Goal: Book appointment/travel/reservation

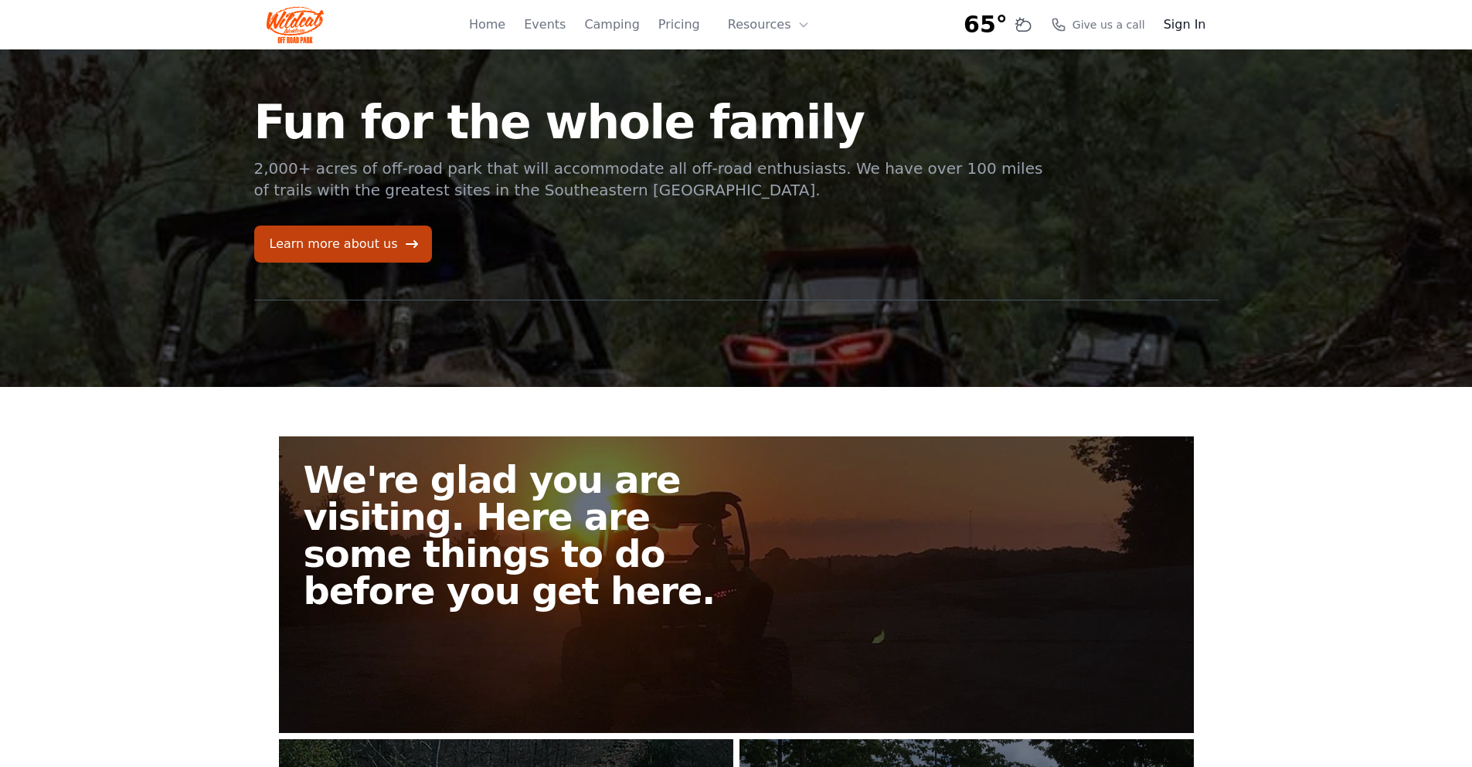
click at [1188, 27] on link "Sign In" at bounding box center [1185, 24] width 43 height 19
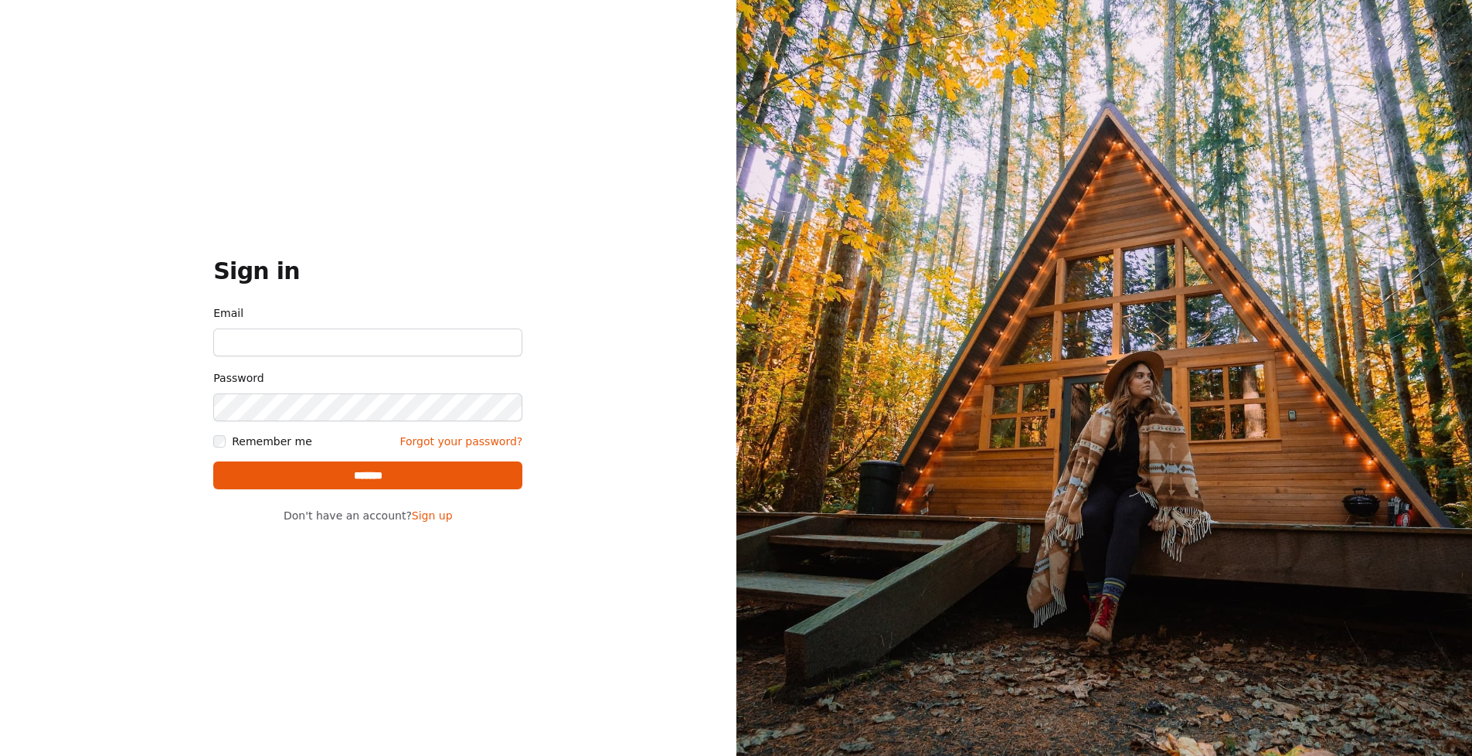
type input "**********"
click at [369, 482] on input "*******" at bounding box center [367, 475] width 309 height 28
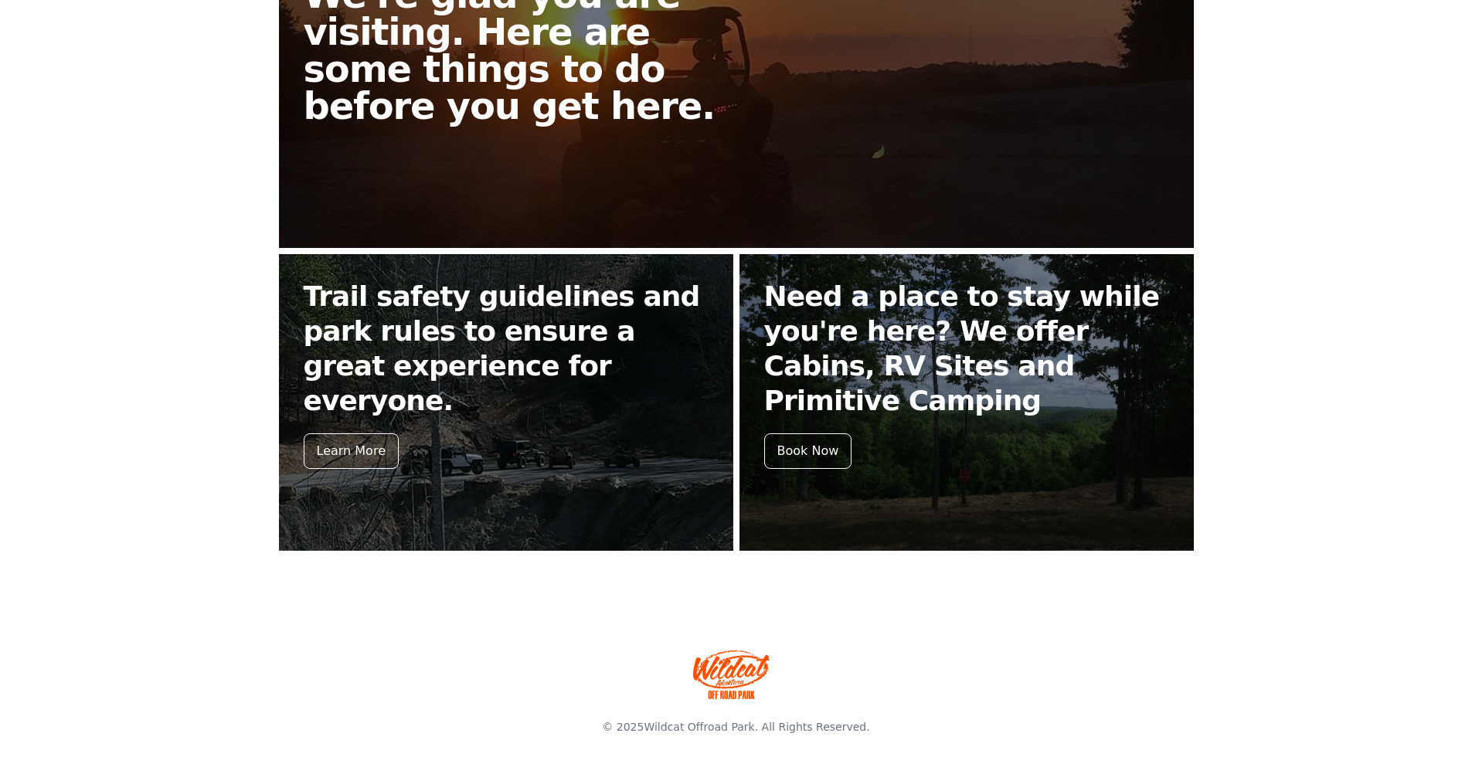
scroll to position [485, 0]
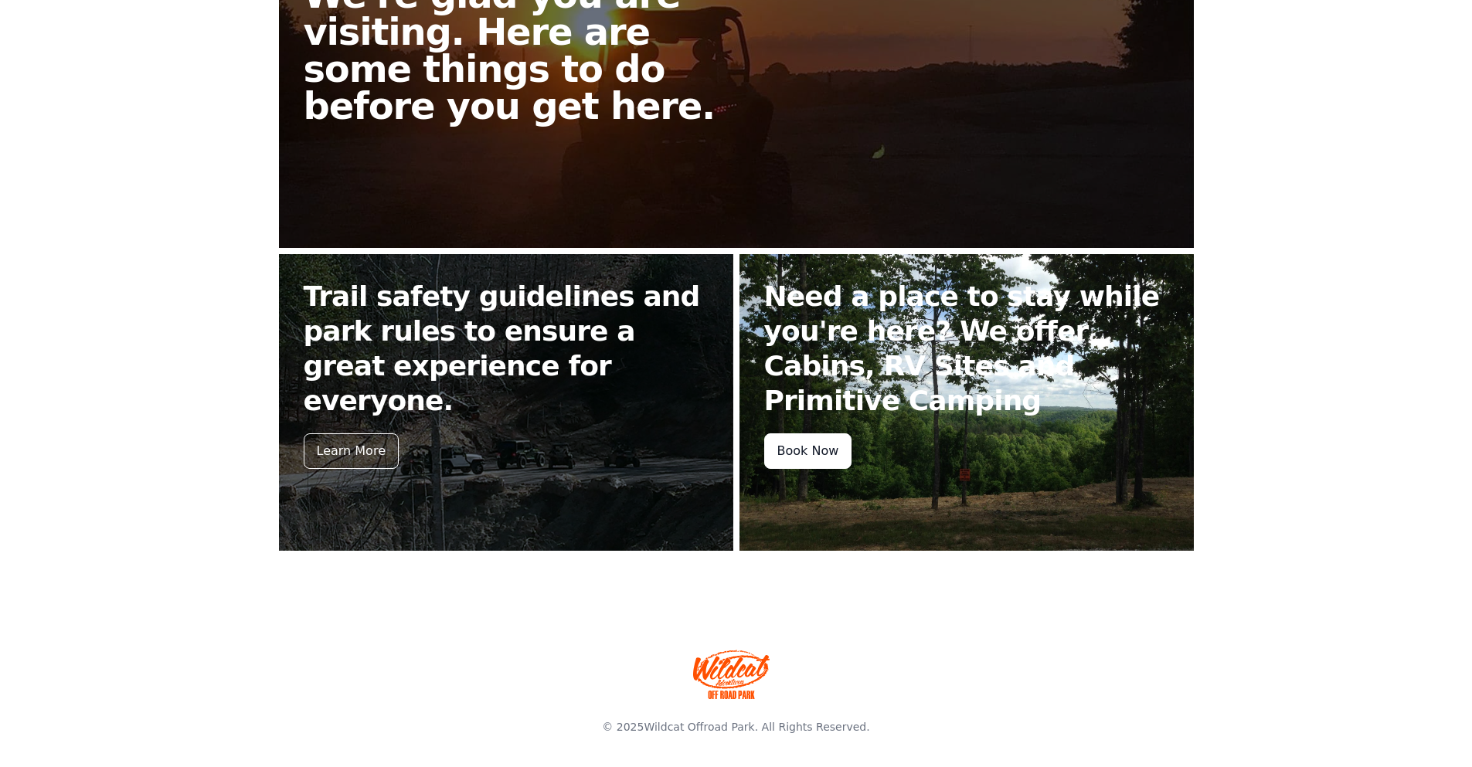
click at [807, 441] on div "Book Now" at bounding box center [808, 452] width 88 height 36
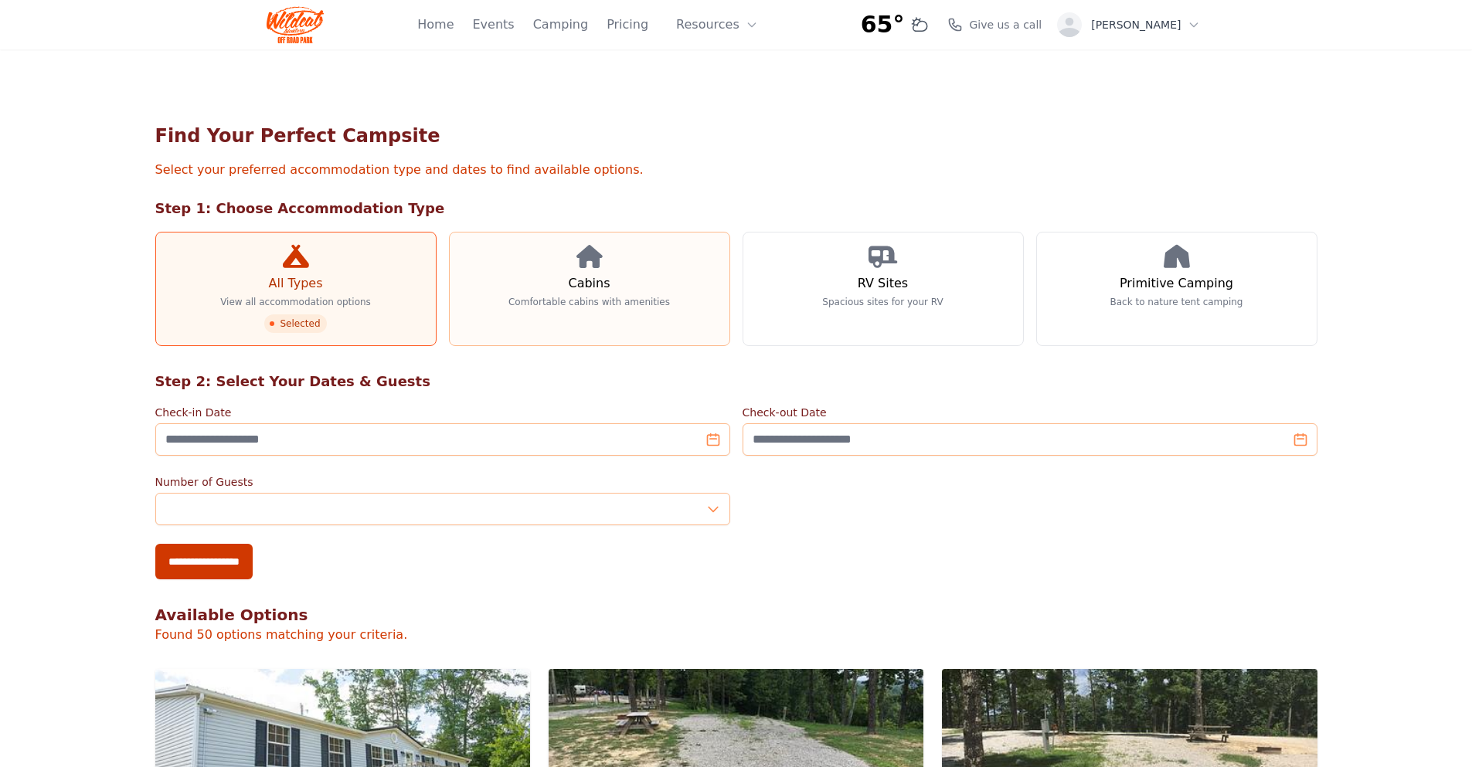
click at [586, 277] on h3 "Cabins" at bounding box center [589, 283] width 42 height 19
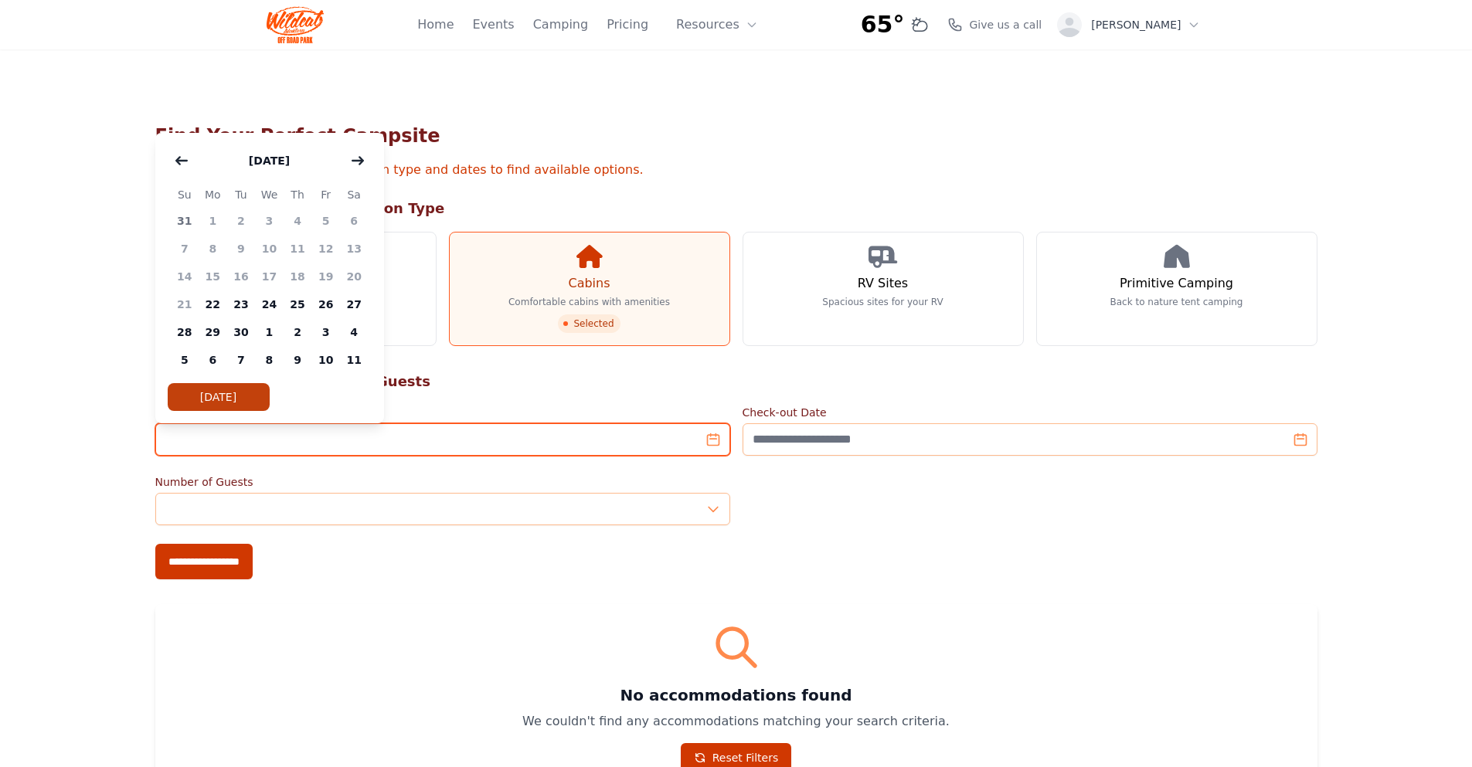
click at [713, 441] on input "Check-in Date" at bounding box center [442, 440] width 575 height 32
click at [360, 157] on icon "button" at bounding box center [358, 161] width 12 height 12
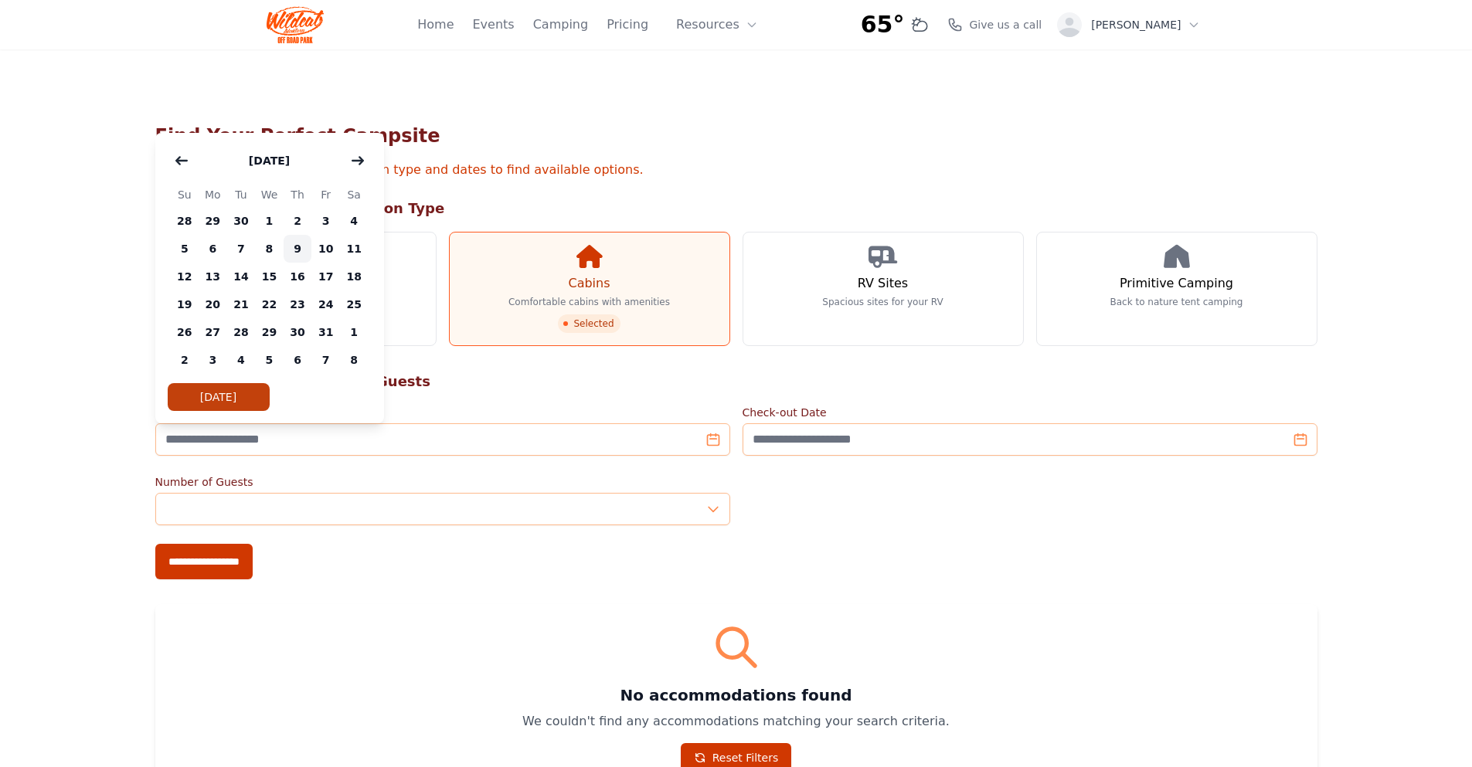
click at [297, 250] on span "9" at bounding box center [298, 249] width 29 height 28
type input "**********"
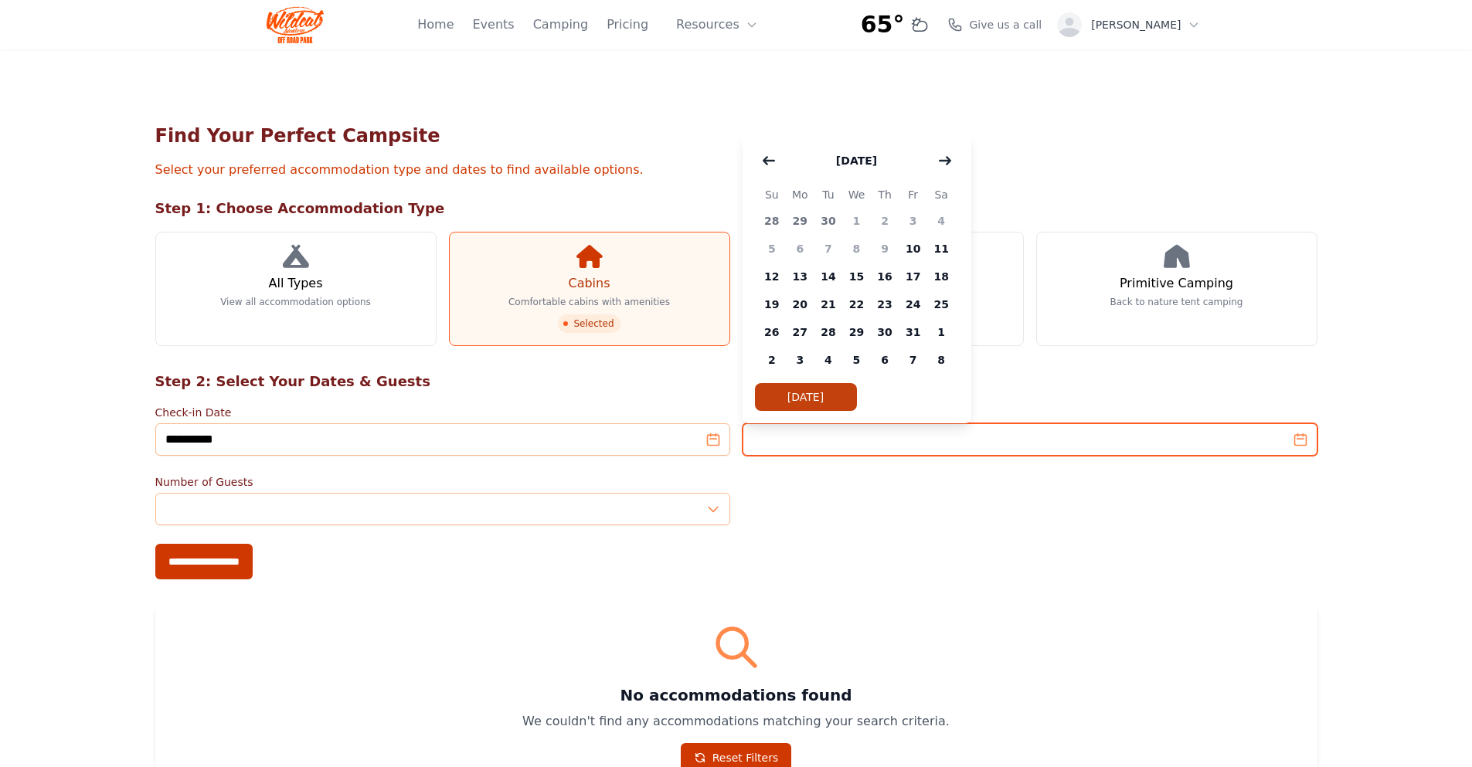
click at [1305, 444] on input "Check-out Date" at bounding box center [1030, 440] width 575 height 32
click at [912, 246] on span "10" at bounding box center [913, 249] width 29 height 28
type input "**********"
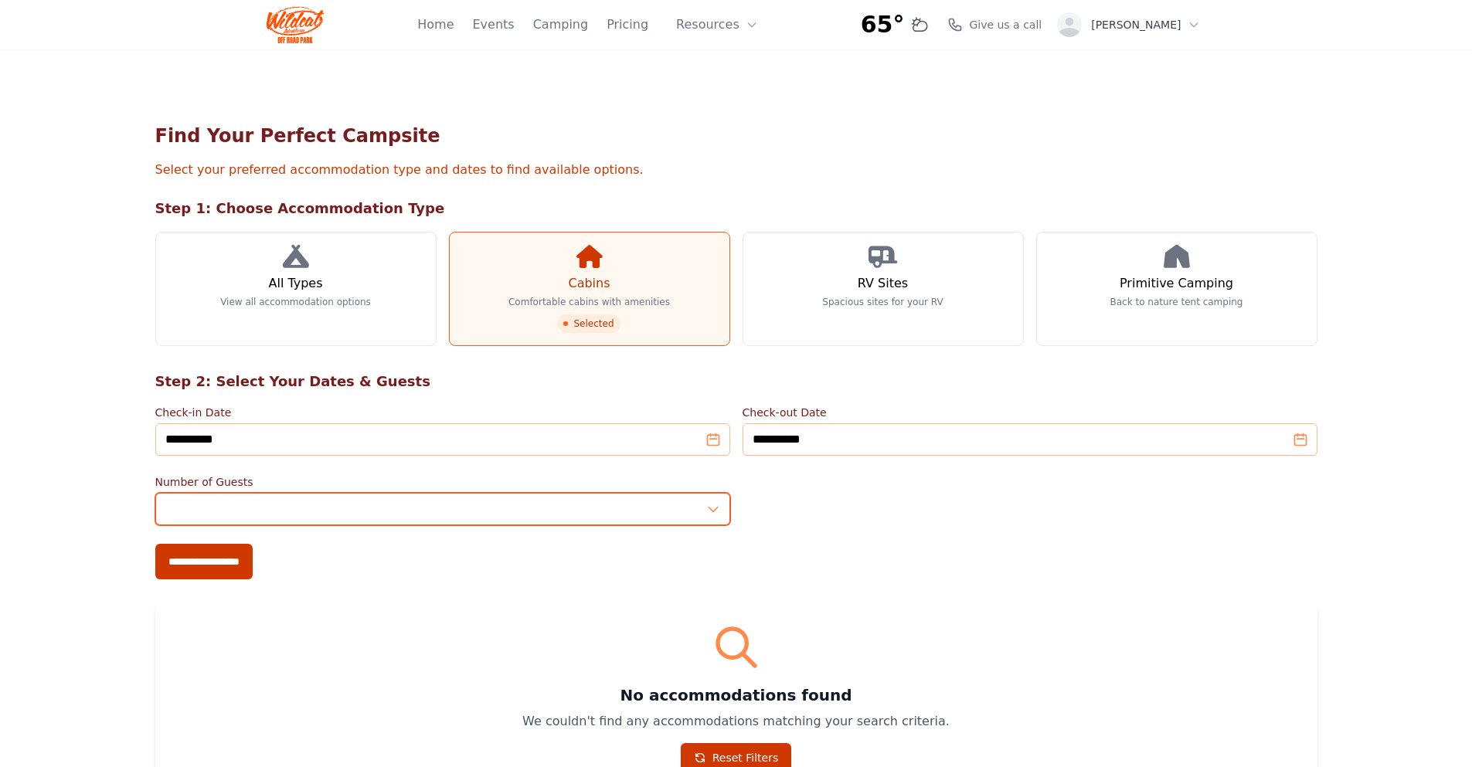
click at [713, 507] on input "*" at bounding box center [442, 509] width 575 height 32
type input "*"
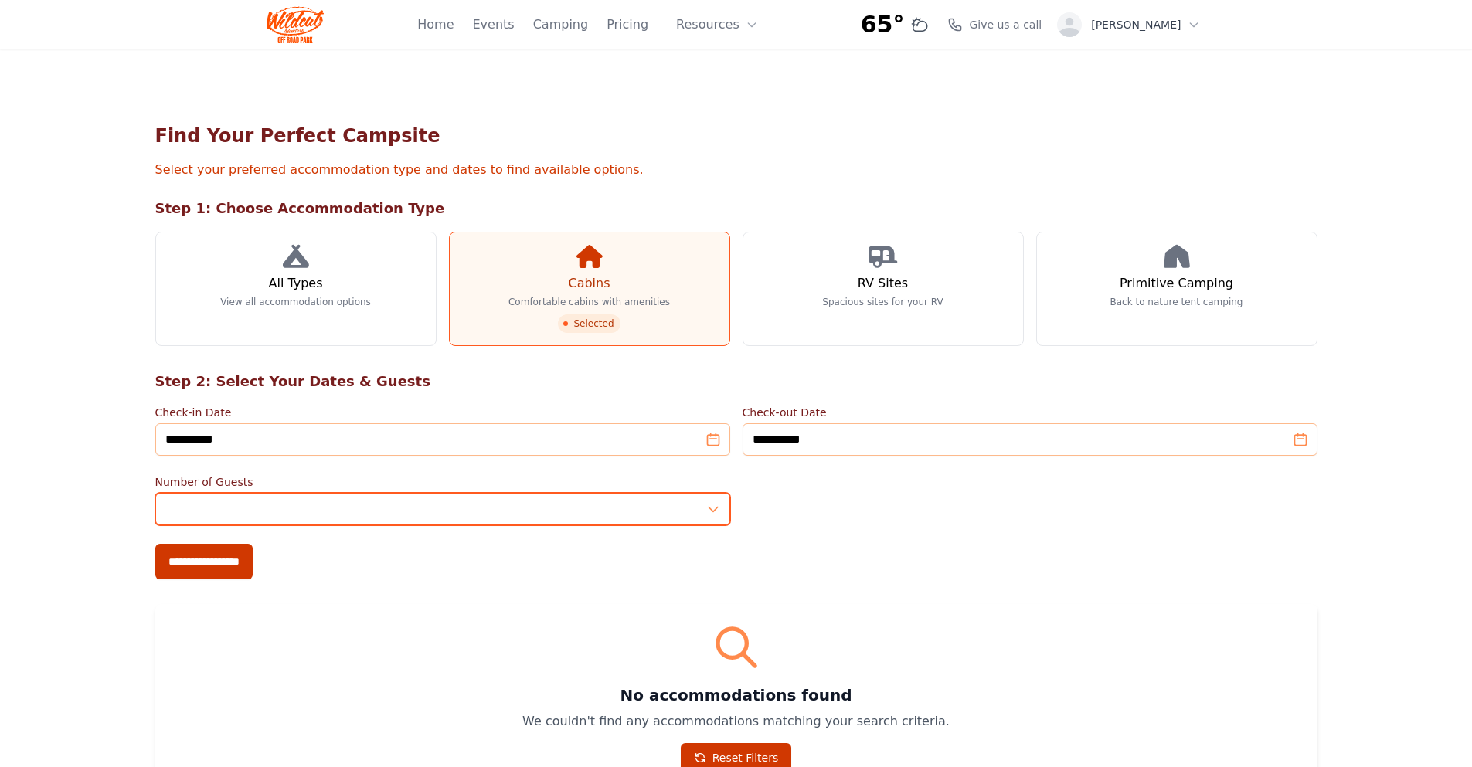
click at [713, 507] on input "*" at bounding box center [442, 509] width 575 height 32
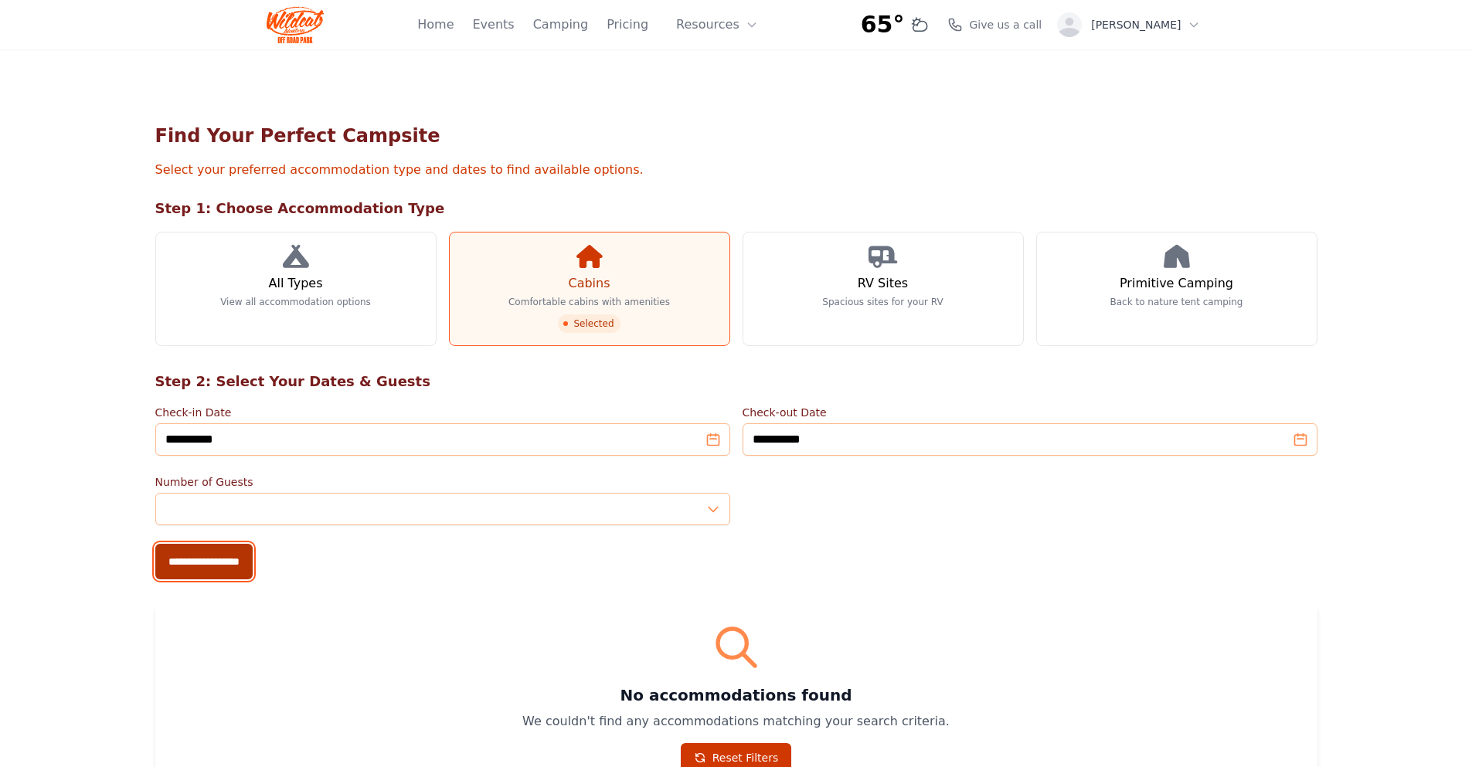
click at [213, 563] on input "**********" at bounding box center [203, 562] width 97 height 36
type input "**********"
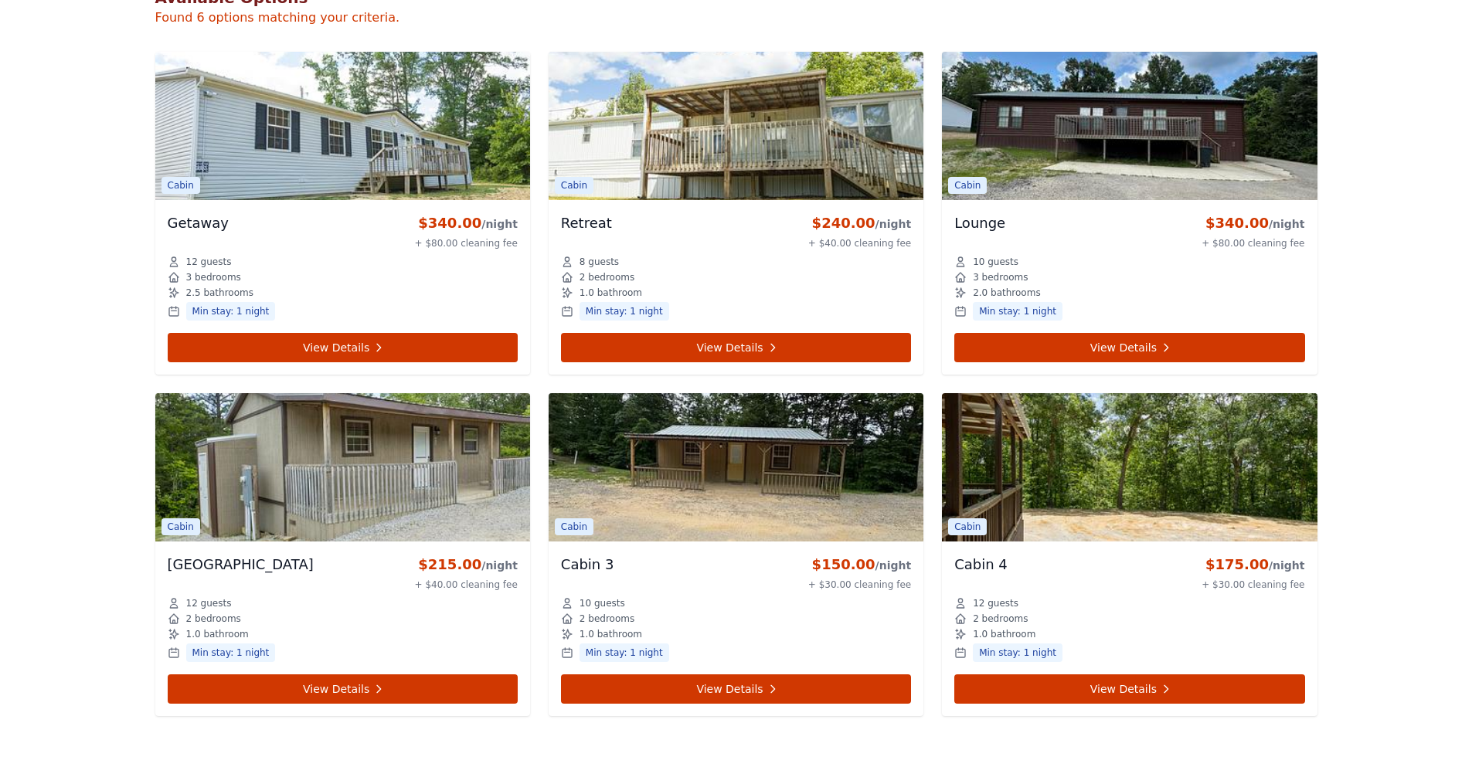
scroll to position [655, 0]
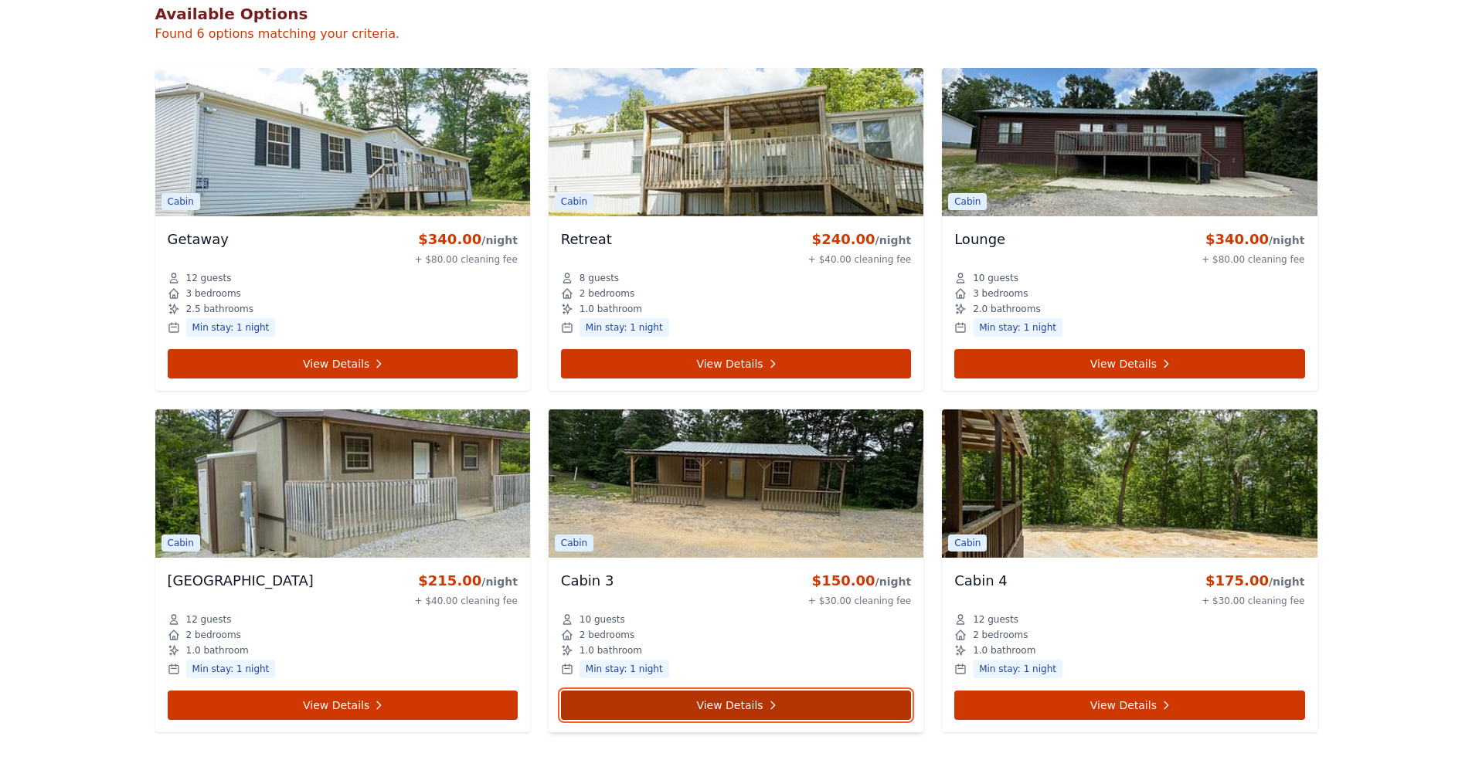
click at [724, 699] on link "View Details" at bounding box center [736, 705] width 350 height 29
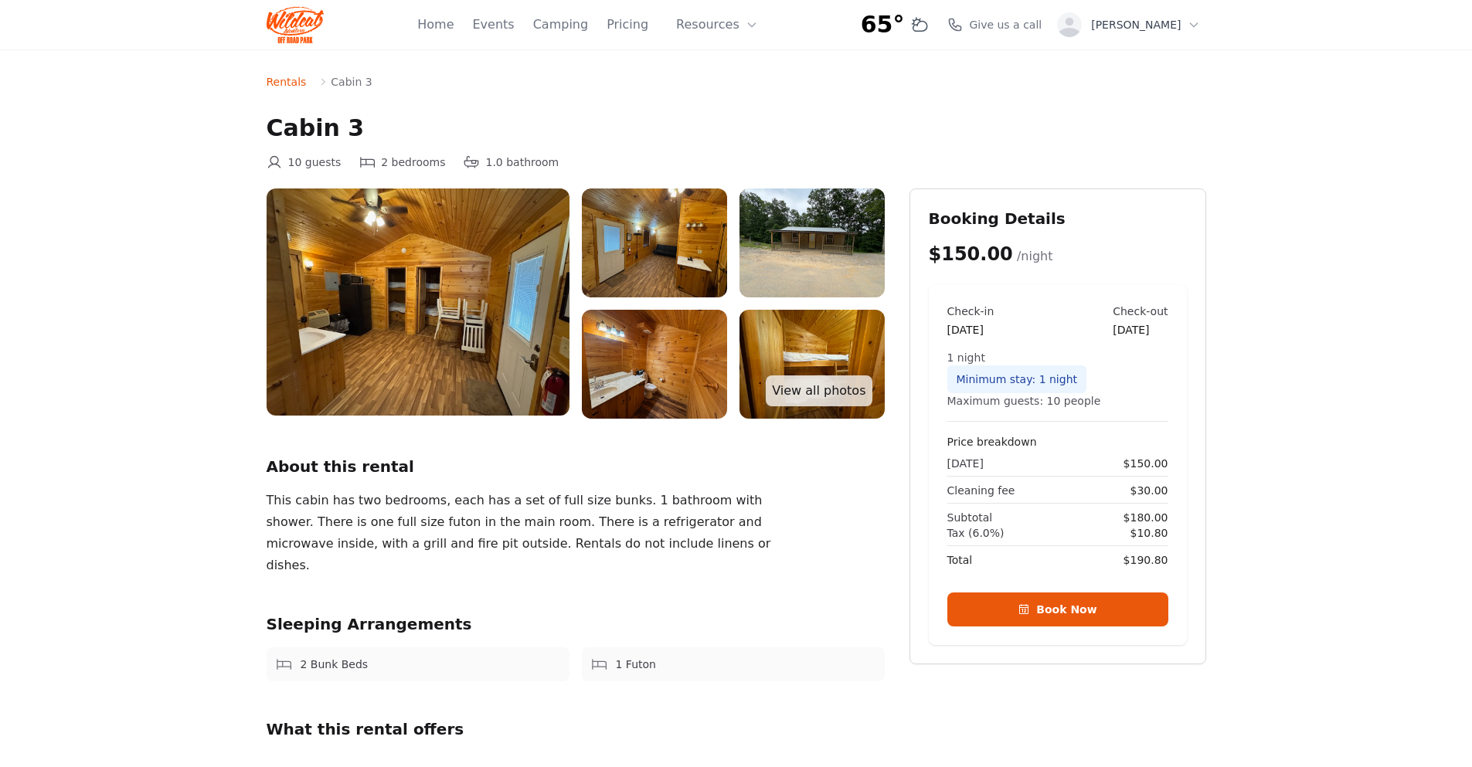
click at [421, 233] on img at bounding box center [418, 302] width 303 height 227
click at [455, 301] on img at bounding box center [418, 302] width 303 height 227
click at [671, 250] on img at bounding box center [654, 243] width 145 height 109
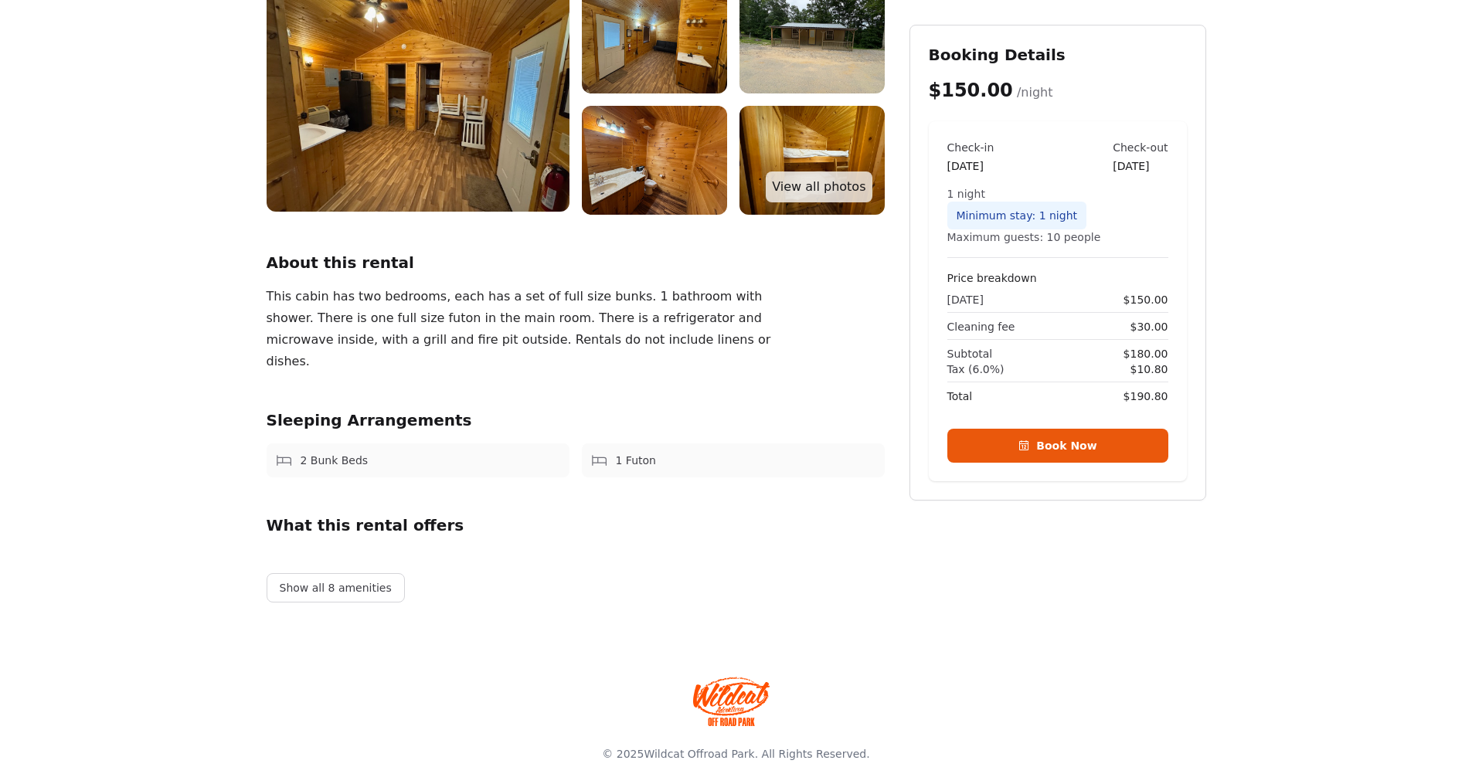
scroll to position [231, 0]
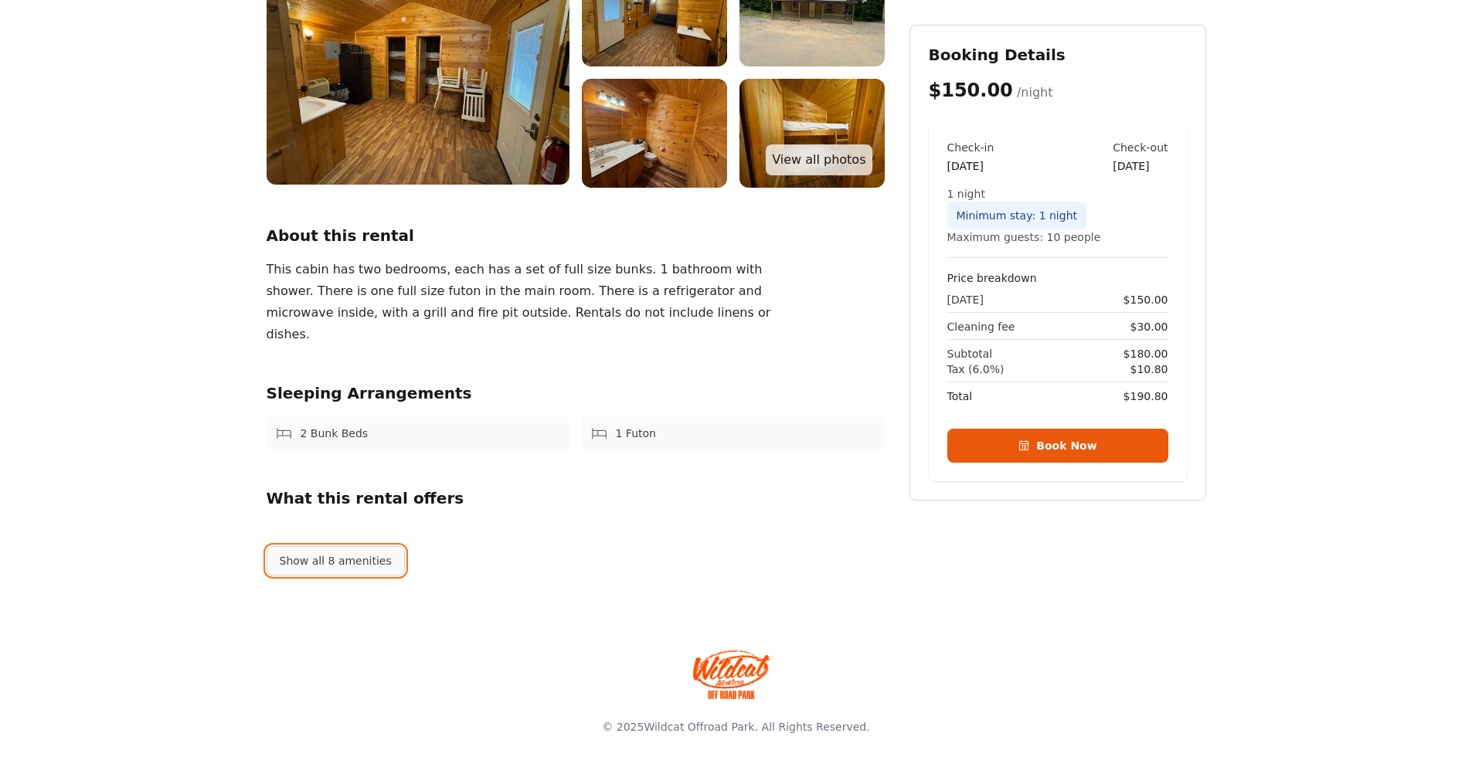
click at [343, 561] on button "Show all 8 amenities" at bounding box center [336, 560] width 138 height 29
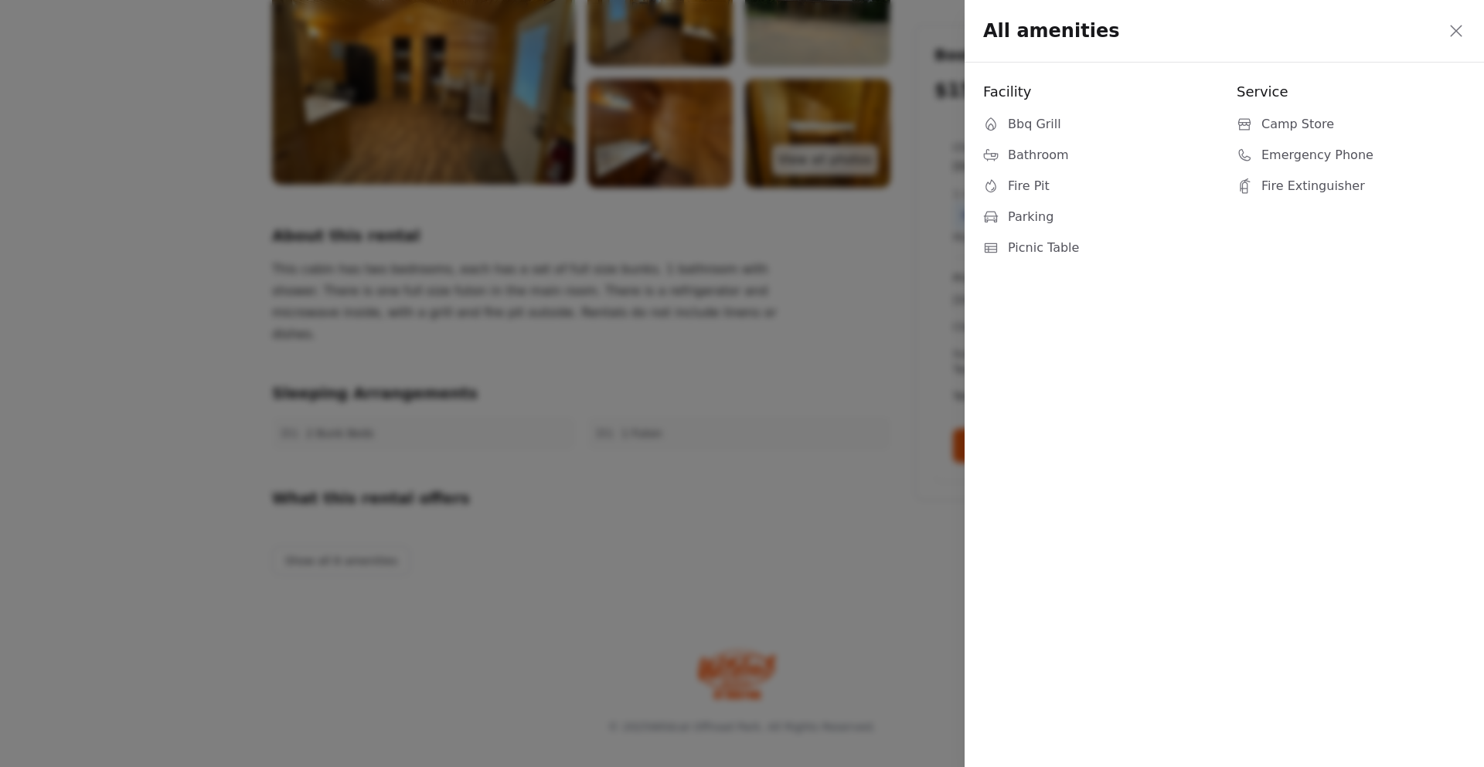
click at [1460, 28] on icon at bounding box center [1456, 31] width 12 height 12
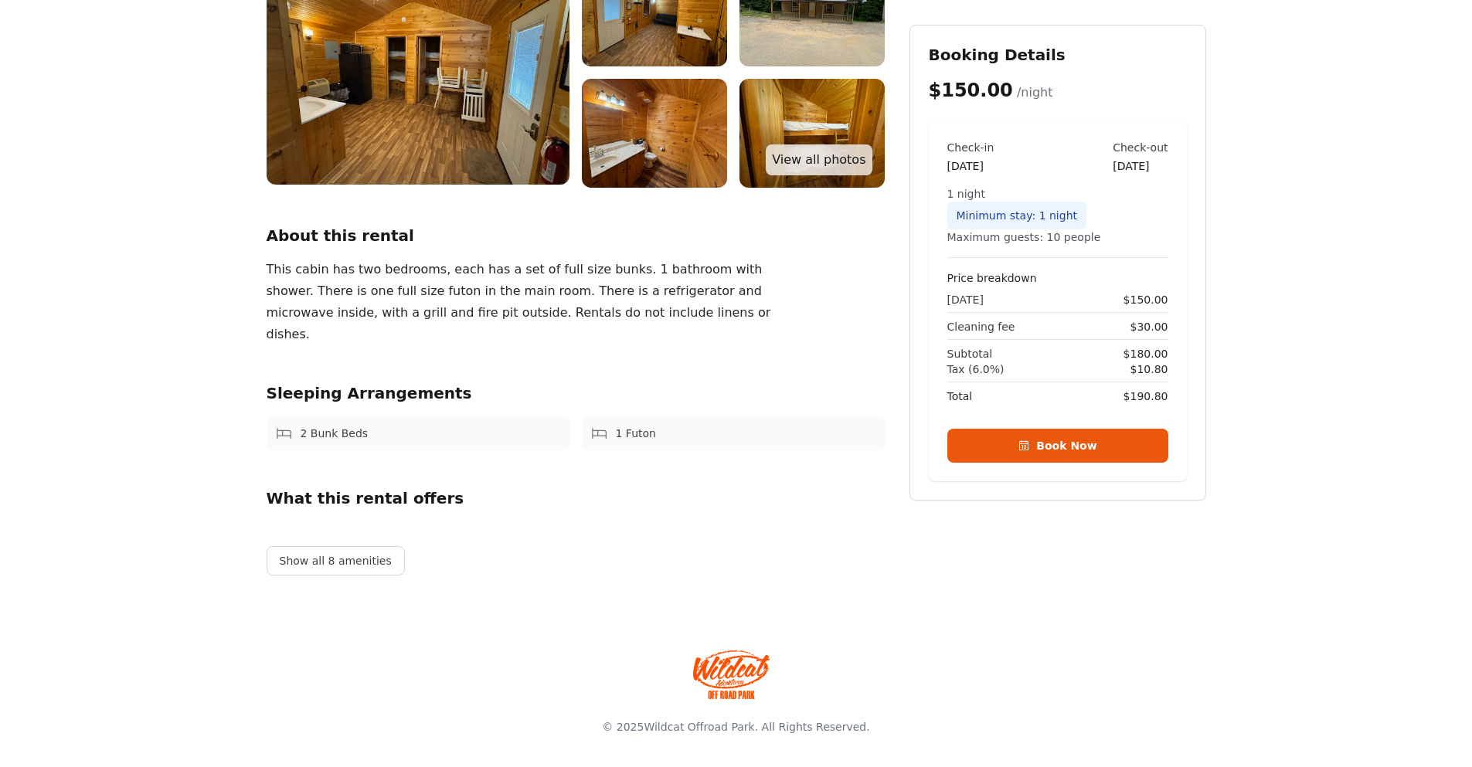
scroll to position [655, 0]
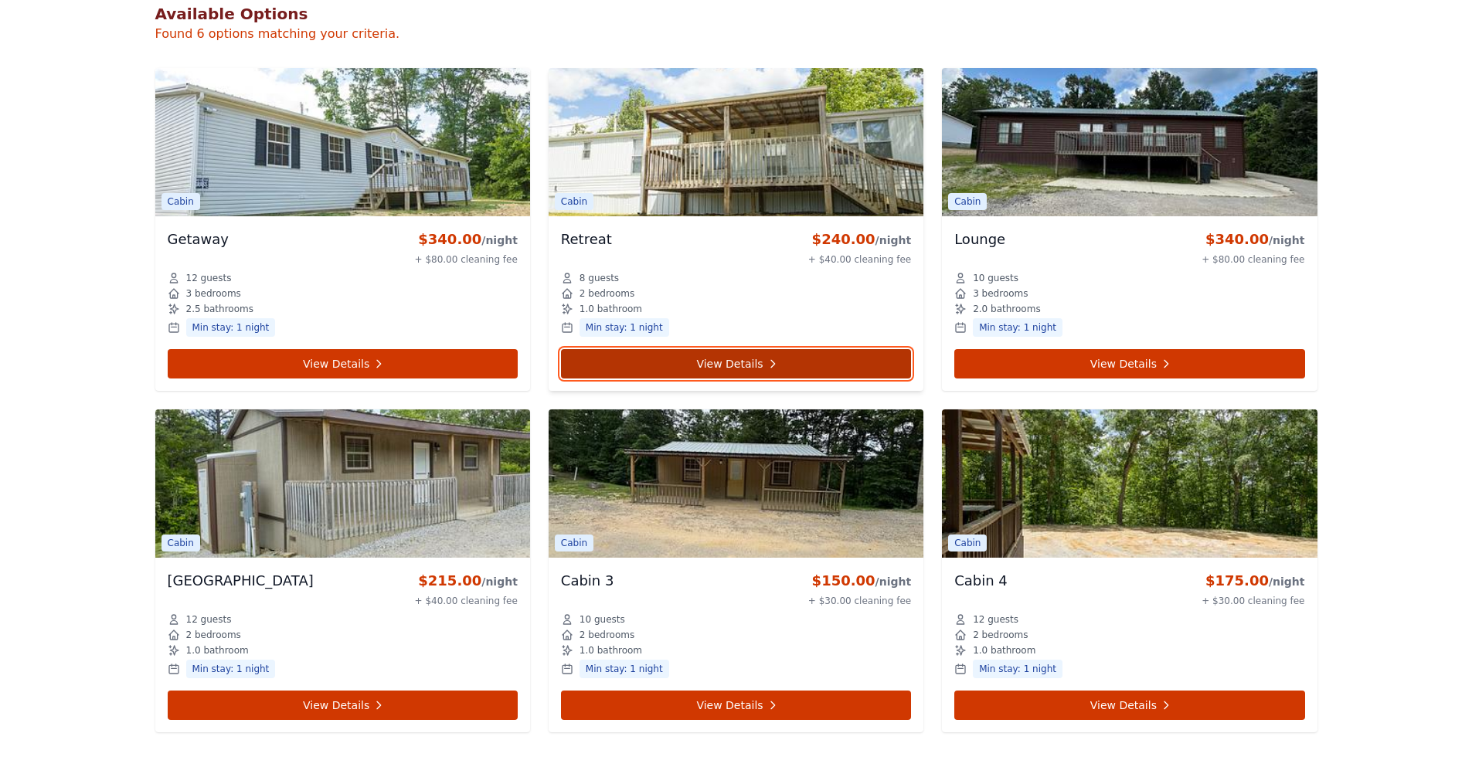
click at [730, 357] on link "View Details" at bounding box center [736, 363] width 350 height 29
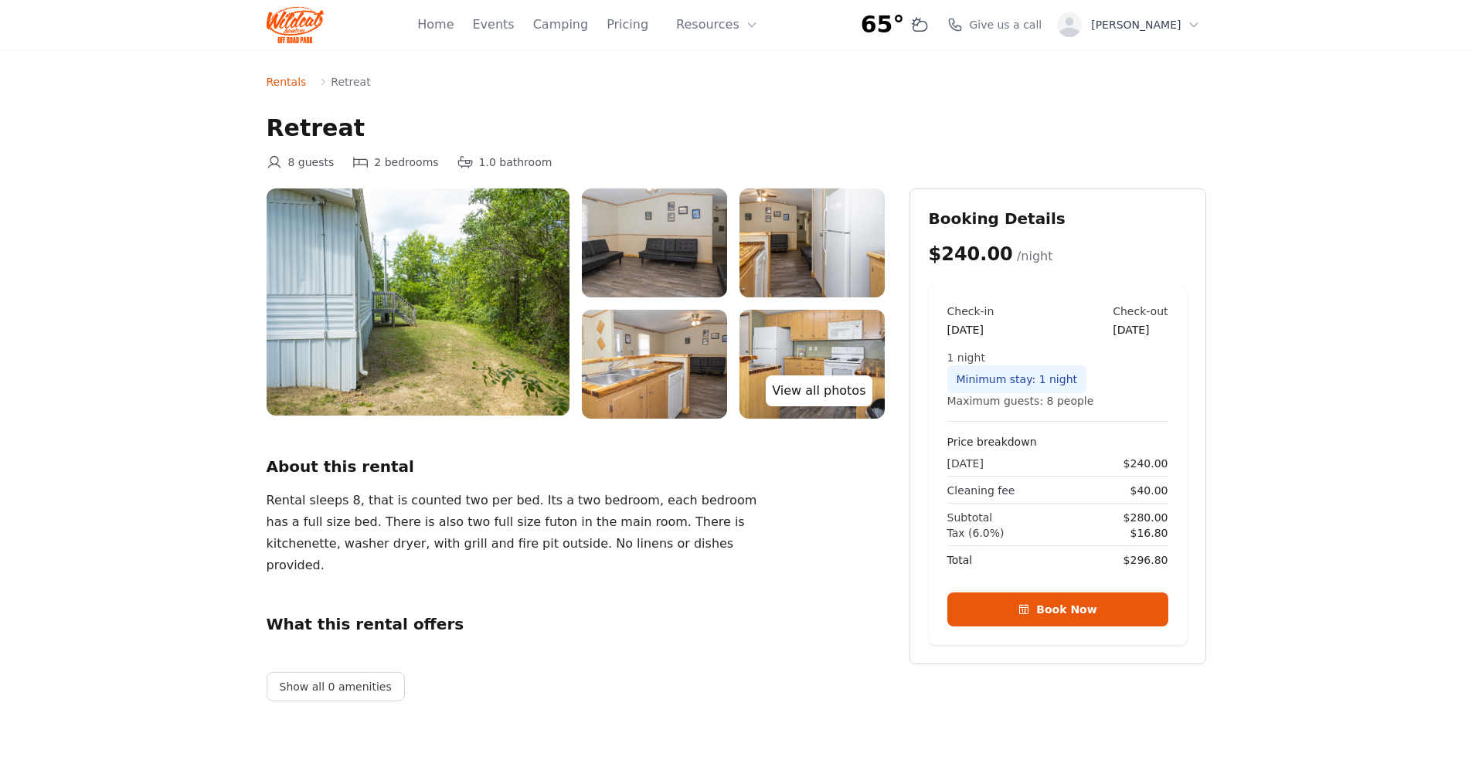
click at [824, 386] on link "View all photos" at bounding box center [819, 391] width 106 height 31
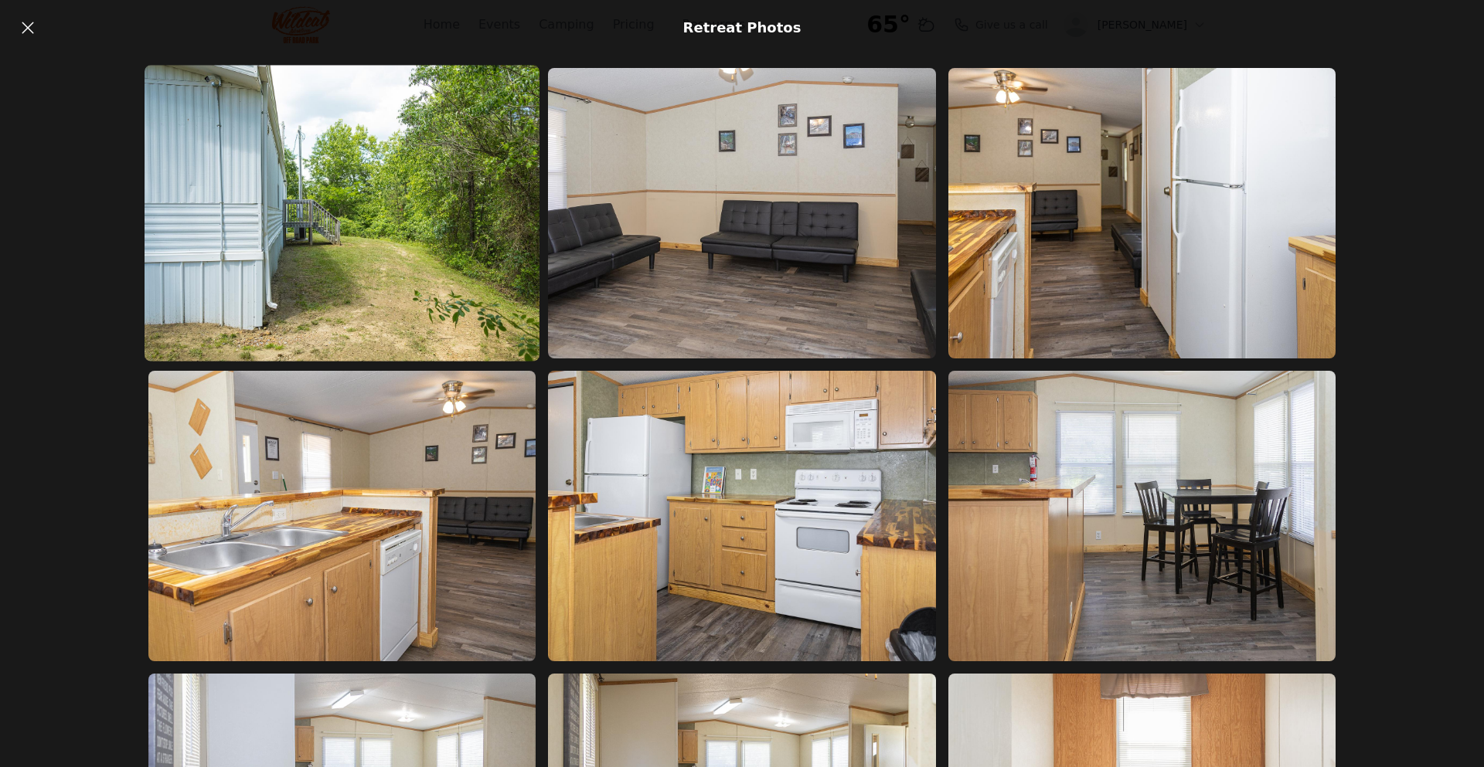
click at [311, 216] on img at bounding box center [342, 213] width 395 height 297
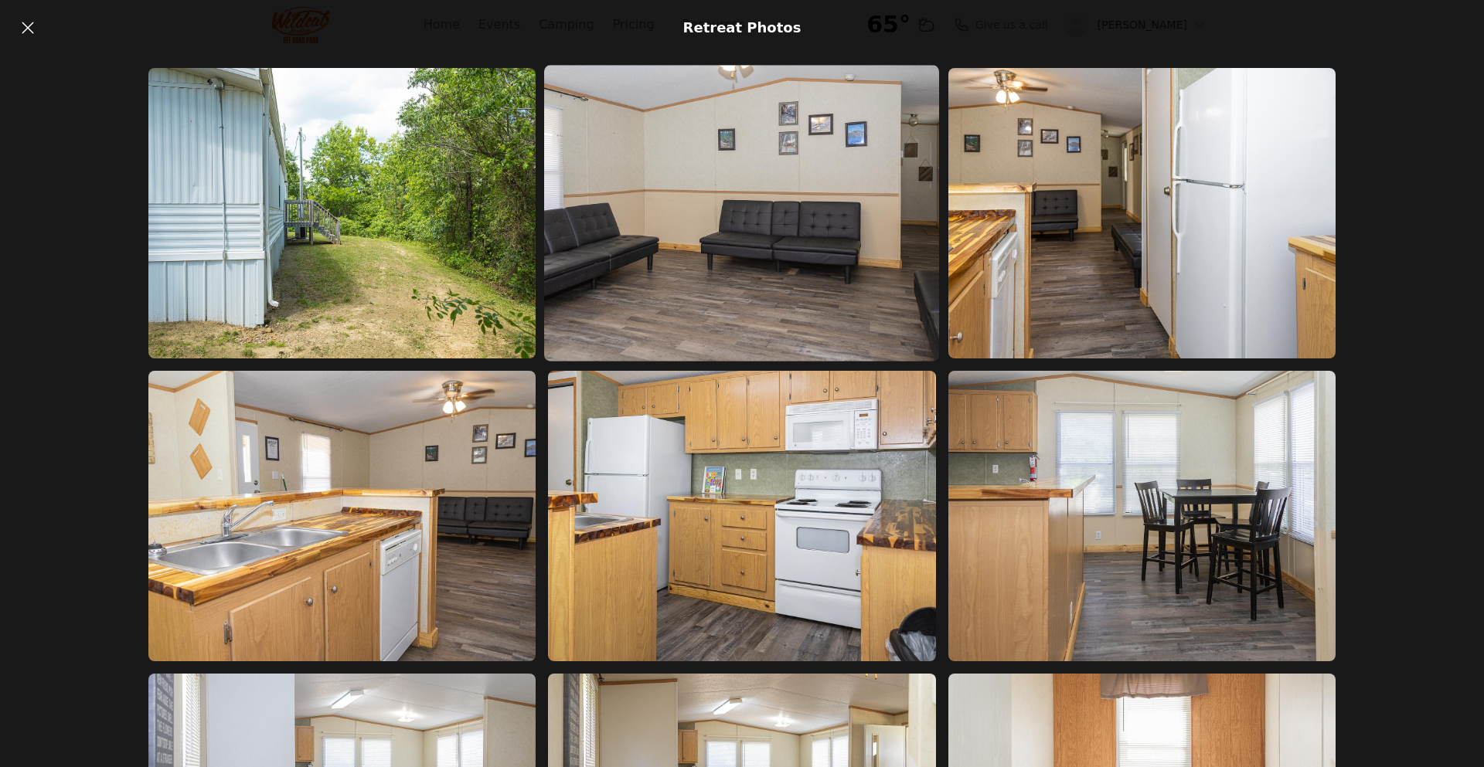
click at [818, 238] on img at bounding box center [741, 213] width 395 height 297
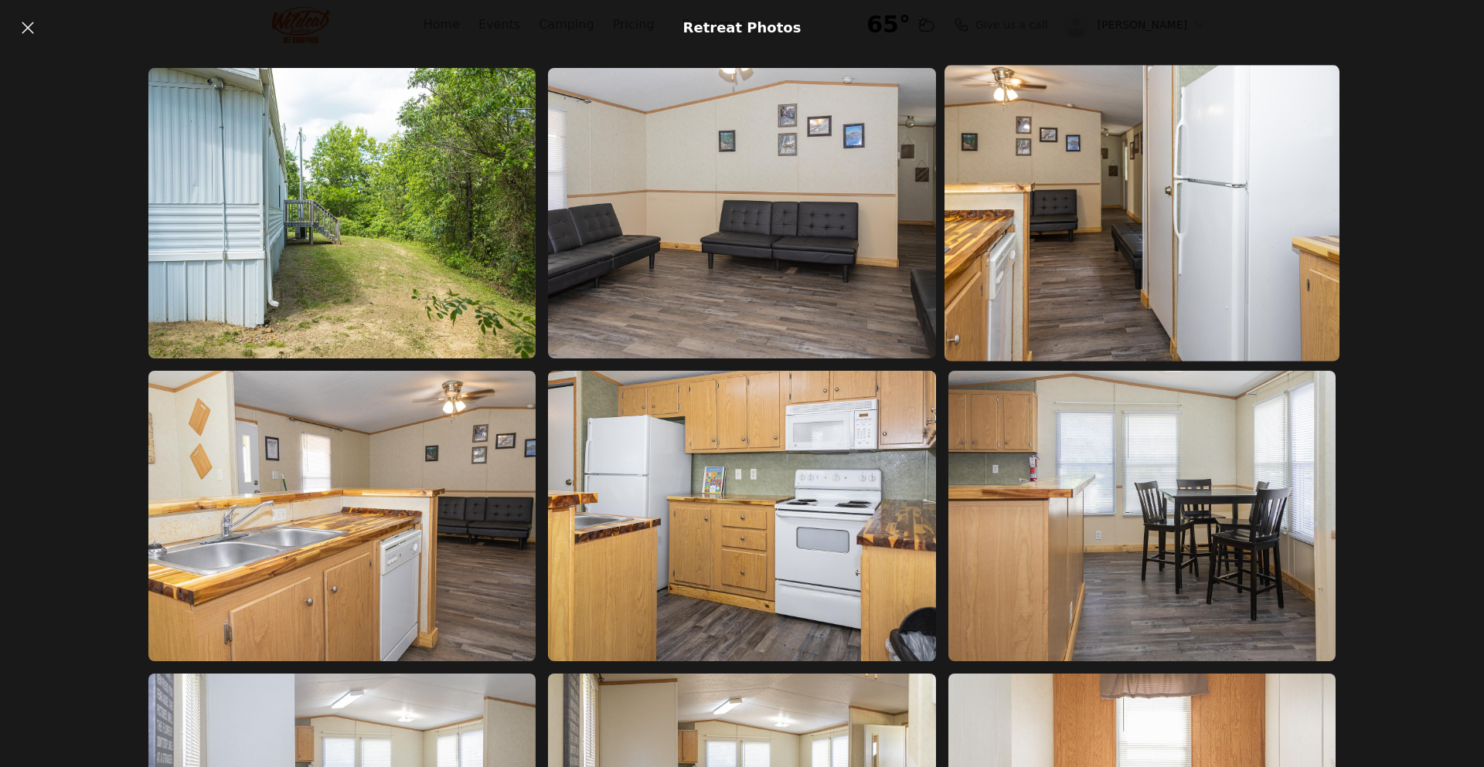
click at [1048, 236] on img at bounding box center [1141, 213] width 395 height 297
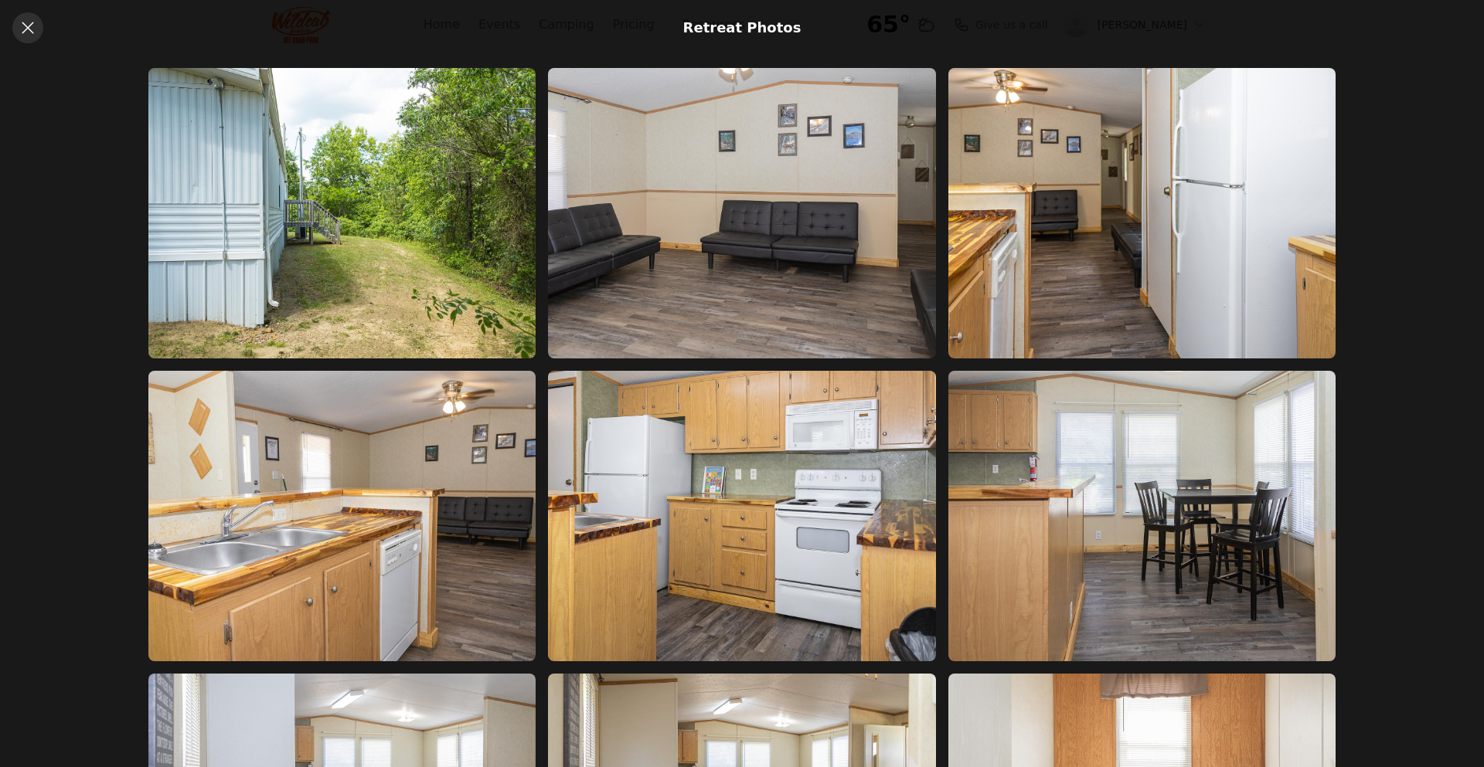
click at [28, 24] on icon at bounding box center [28, 28] width 19 height 19
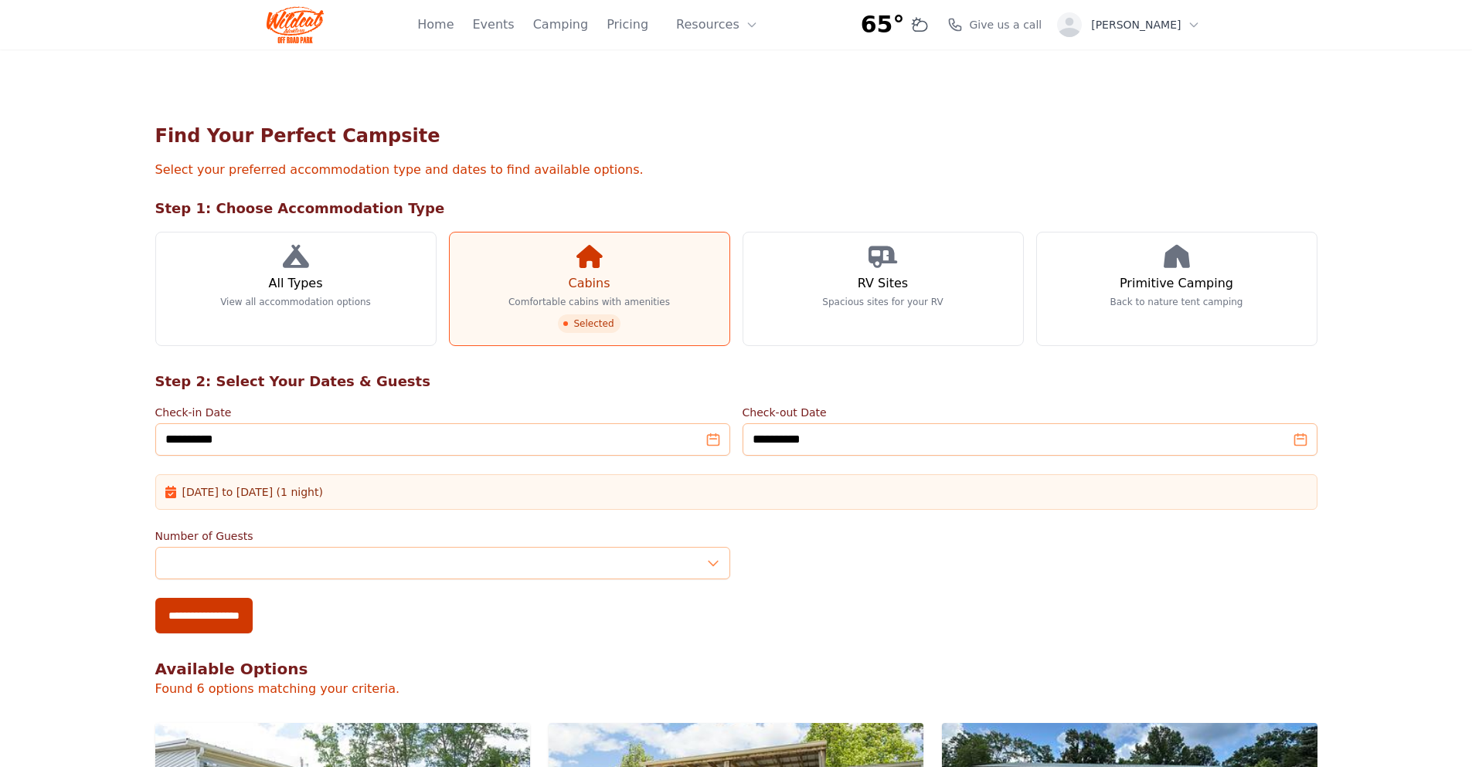
scroll to position [655, 0]
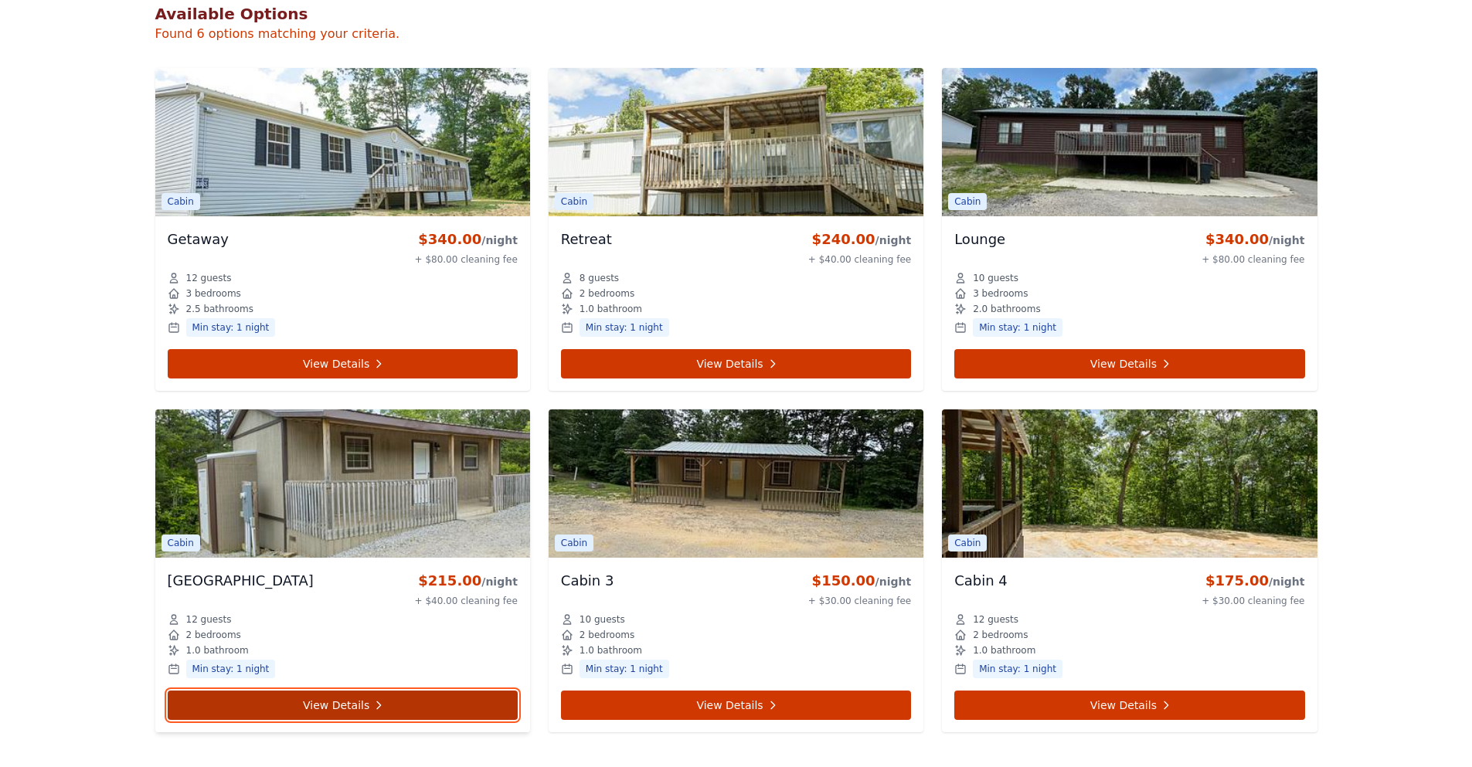
click at [317, 705] on link "View Details" at bounding box center [343, 705] width 350 height 29
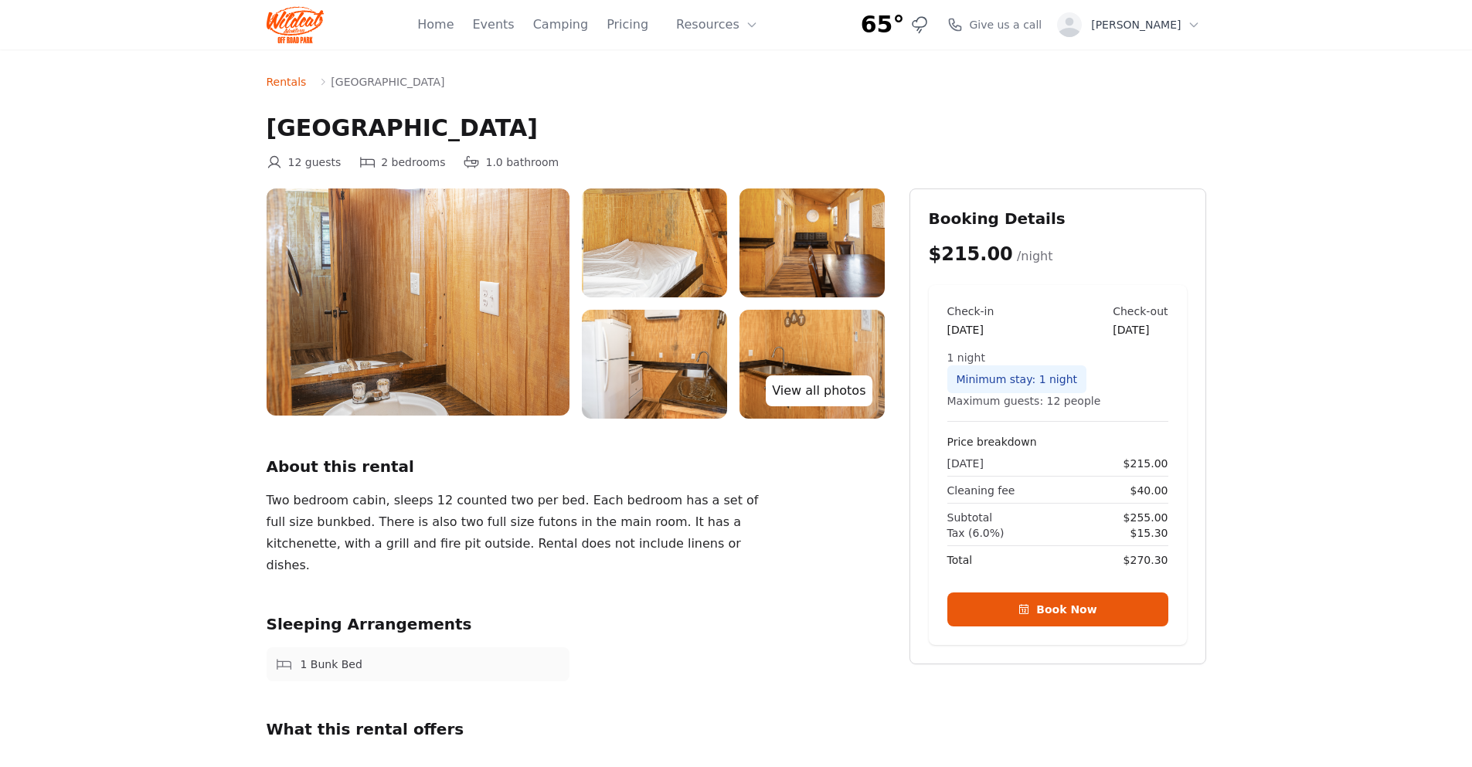
click at [824, 389] on link "View all photos" at bounding box center [819, 391] width 106 height 31
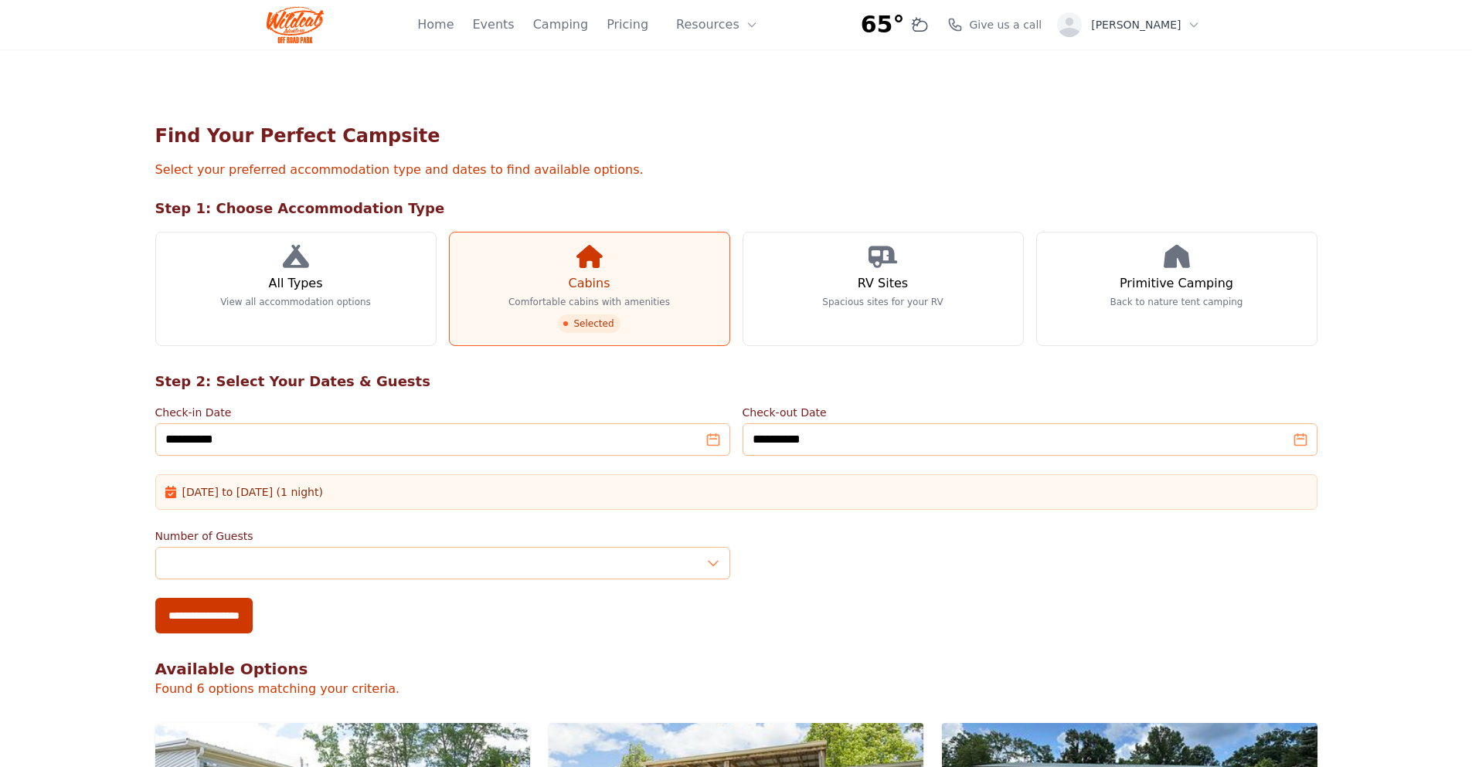
scroll to position [655, 0]
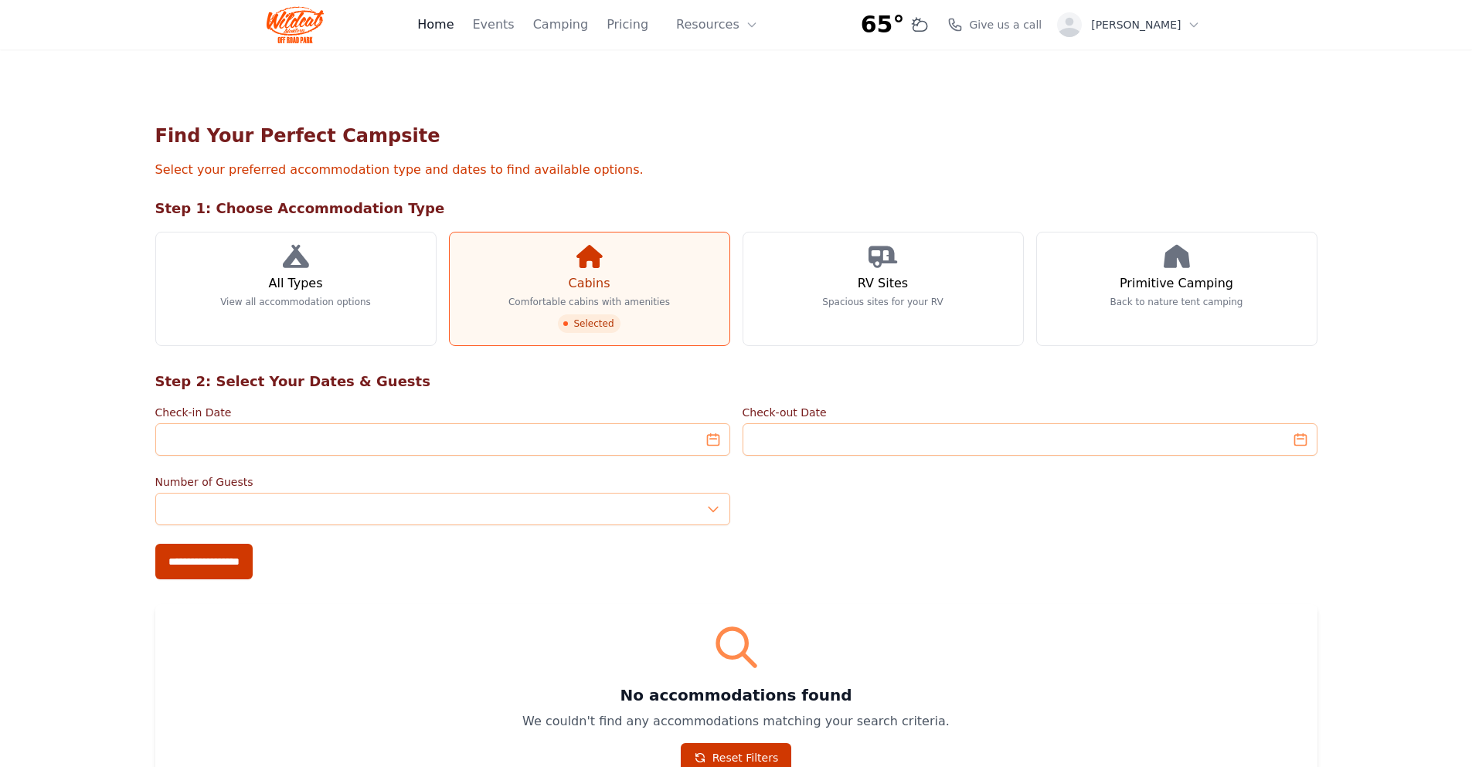
click at [454, 27] on link "Home" at bounding box center [435, 24] width 36 height 19
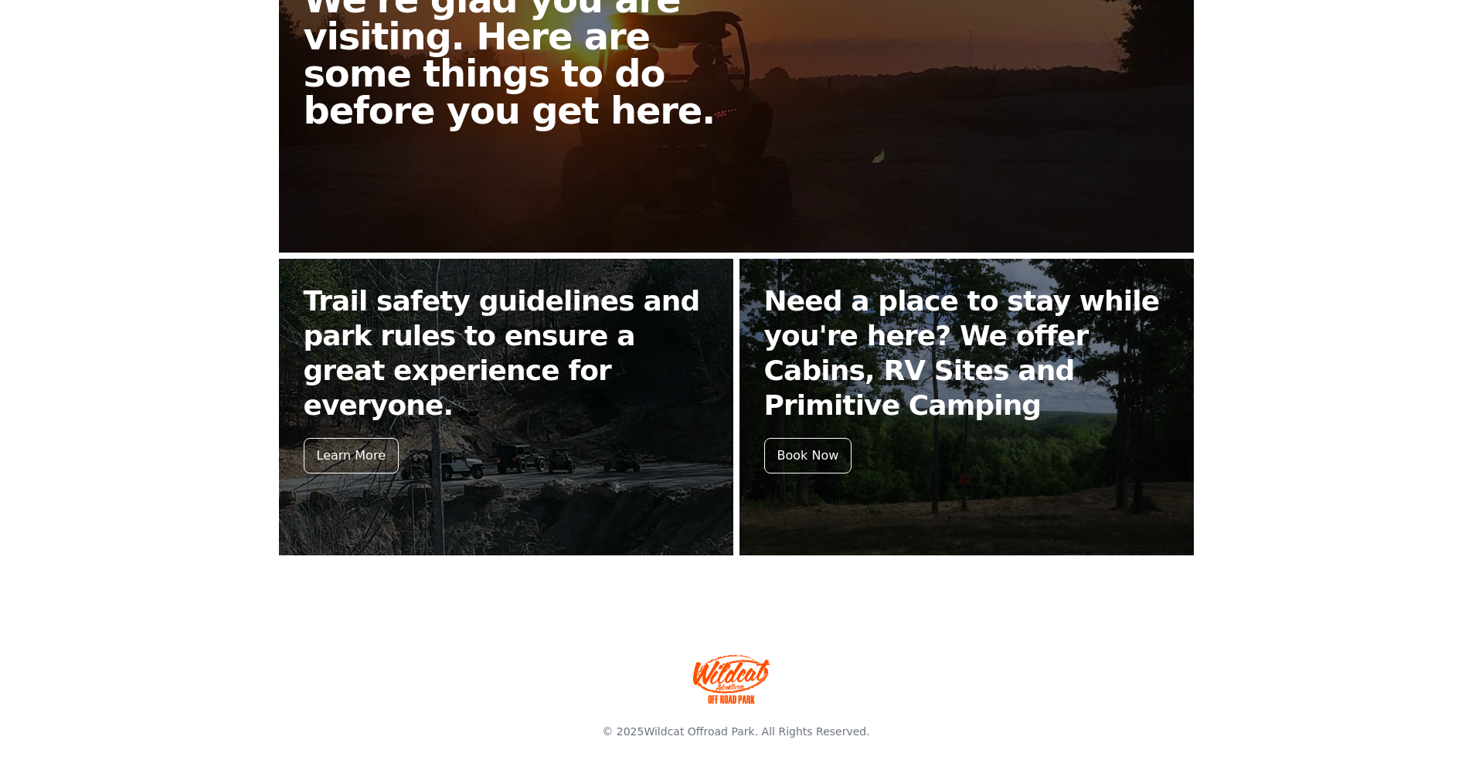
scroll to position [485, 0]
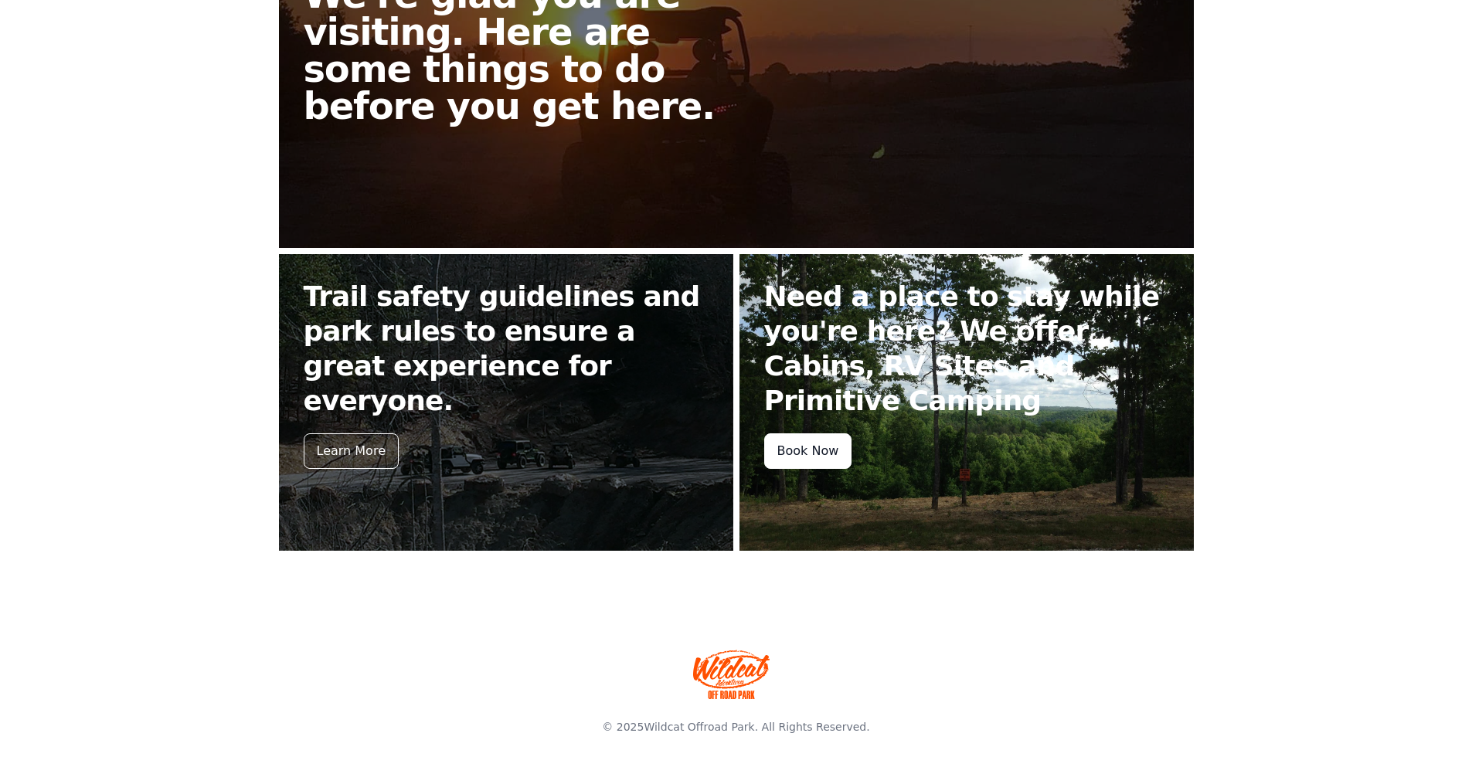
click at [817, 449] on div "Book Now" at bounding box center [808, 452] width 88 height 36
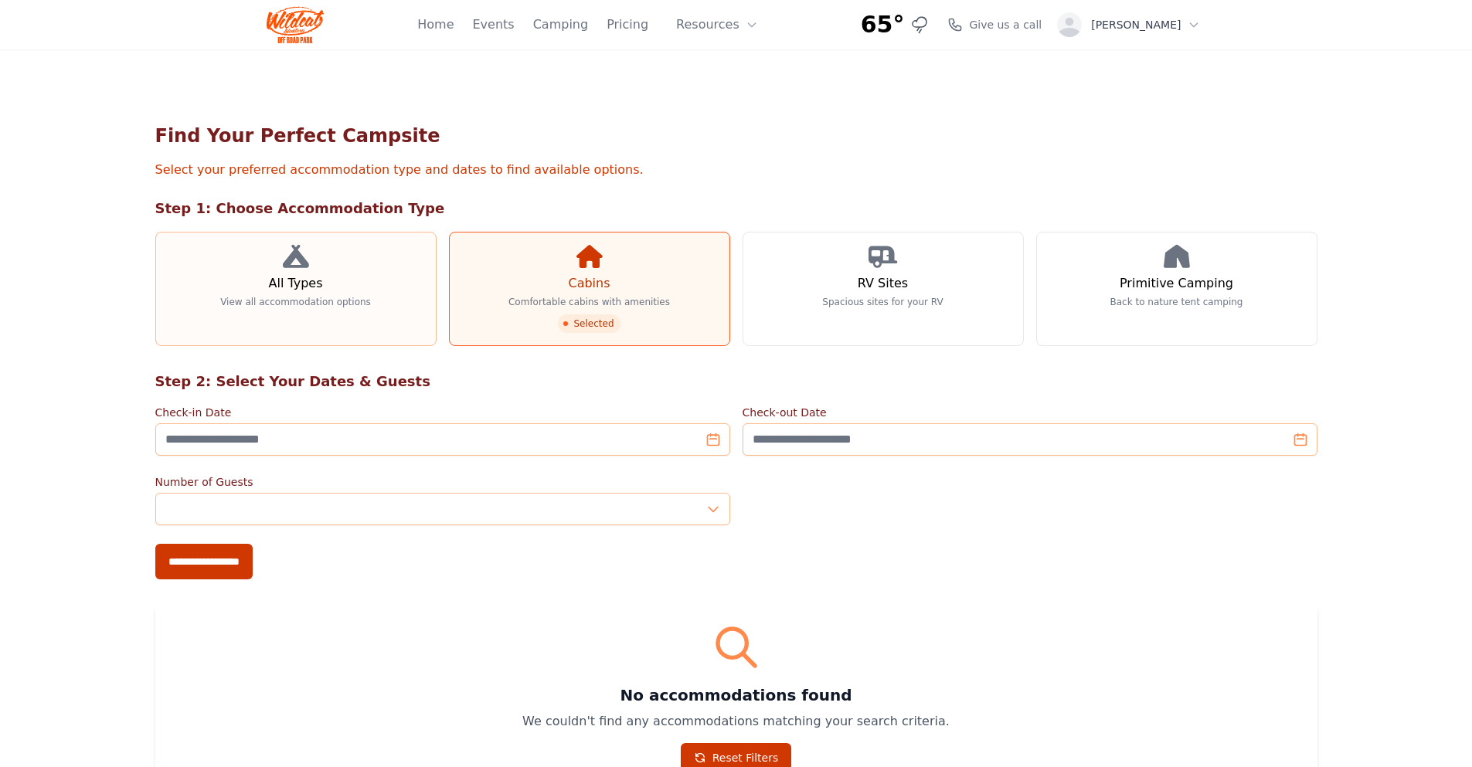
click at [285, 269] on link "All Types View all accommodation options" at bounding box center [295, 289] width 281 height 114
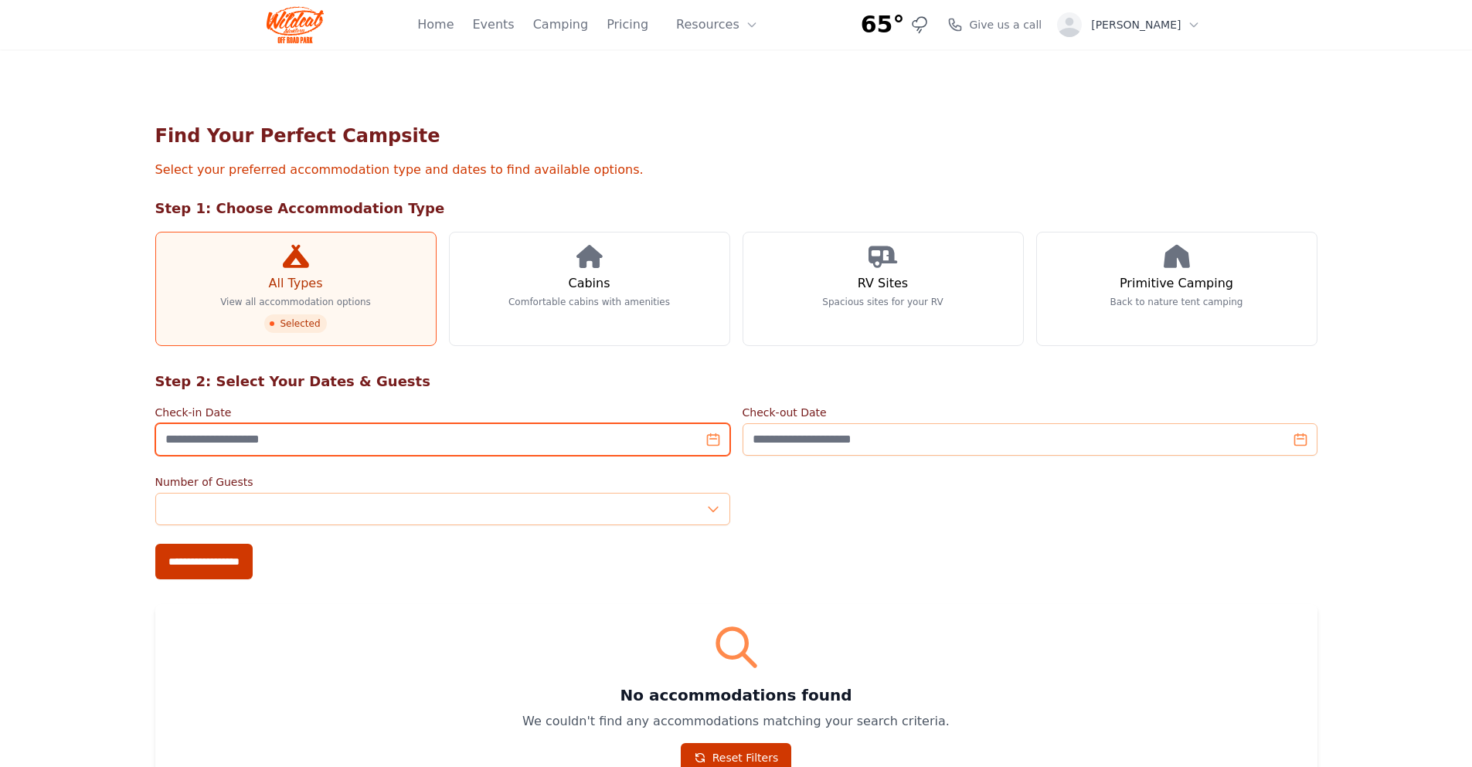
click at [713, 440] on input "Check-in Date" at bounding box center [442, 440] width 575 height 32
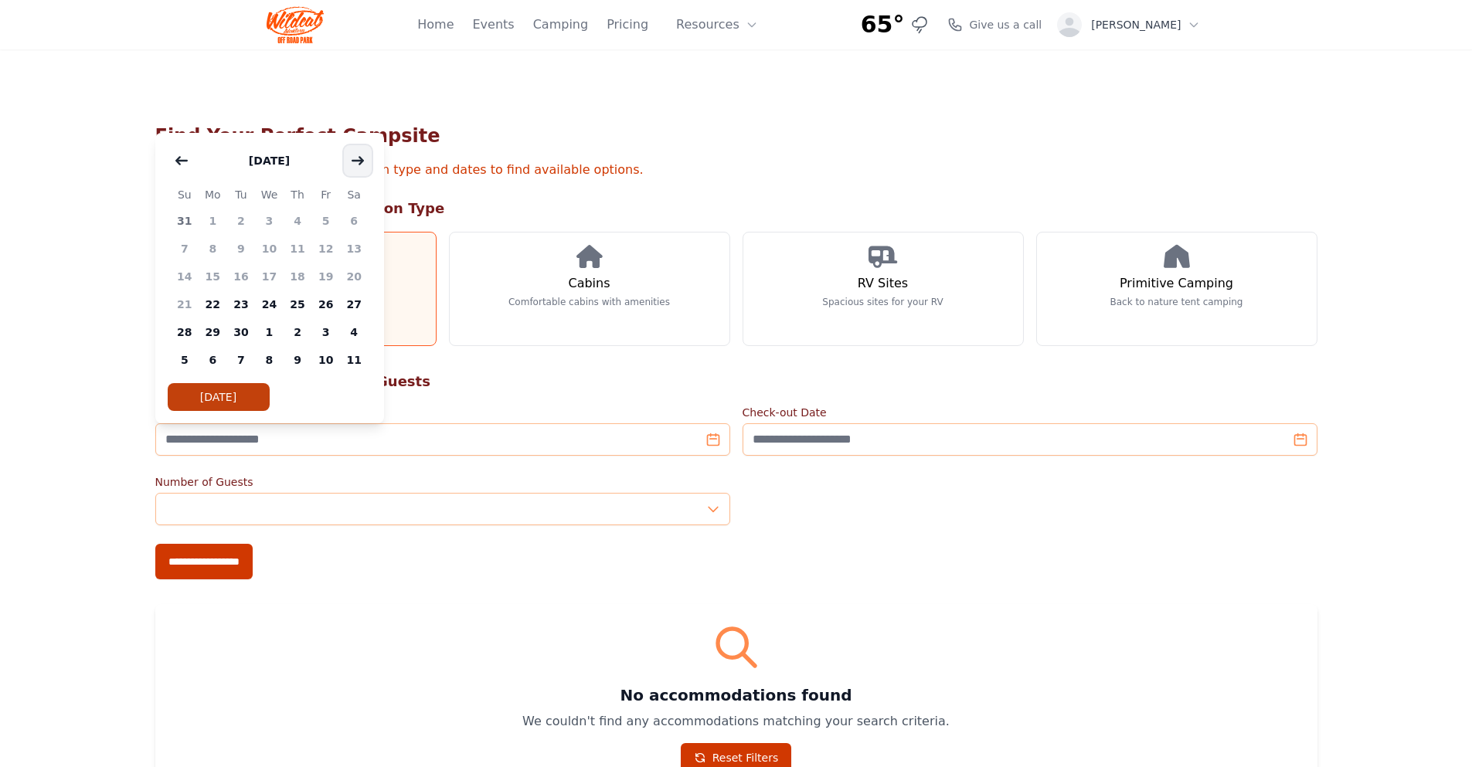
click at [352, 155] on icon "button" at bounding box center [358, 161] width 12 height 12
click at [295, 244] on span "9" at bounding box center [298, 249] width 29 height 28
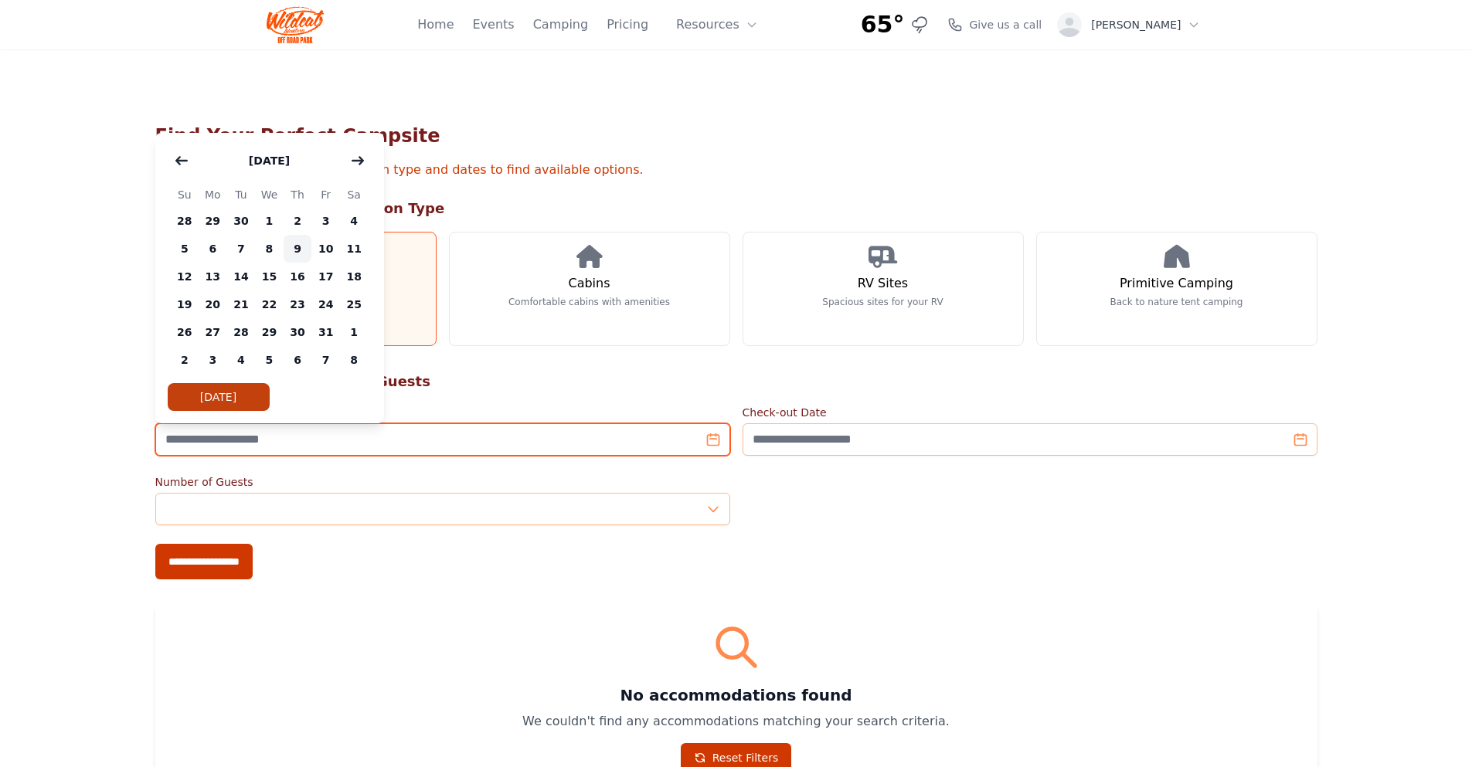
type input "**********"
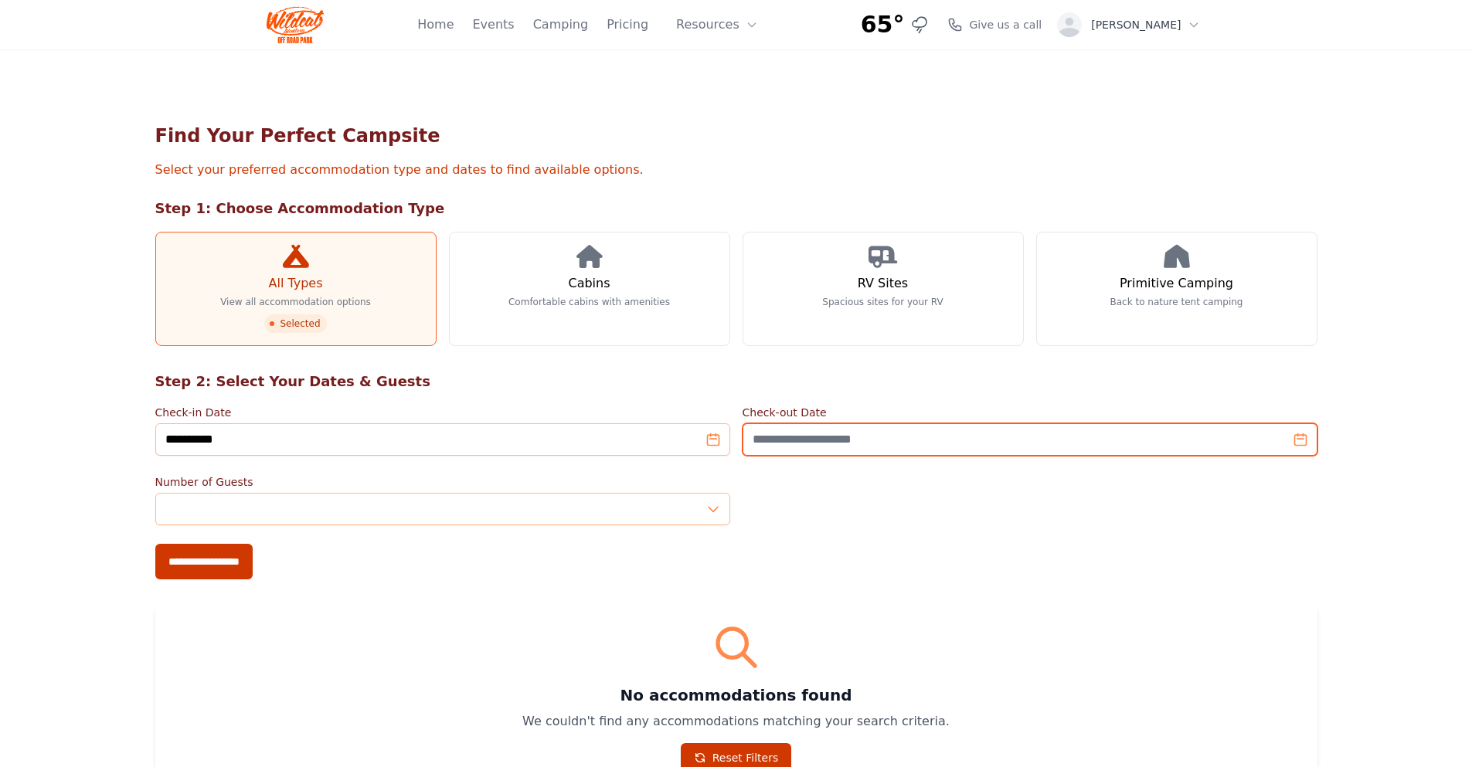
click at [1299, 438] on input "Check-out Date" at bounding box center [1030, 440] width 575 height 32
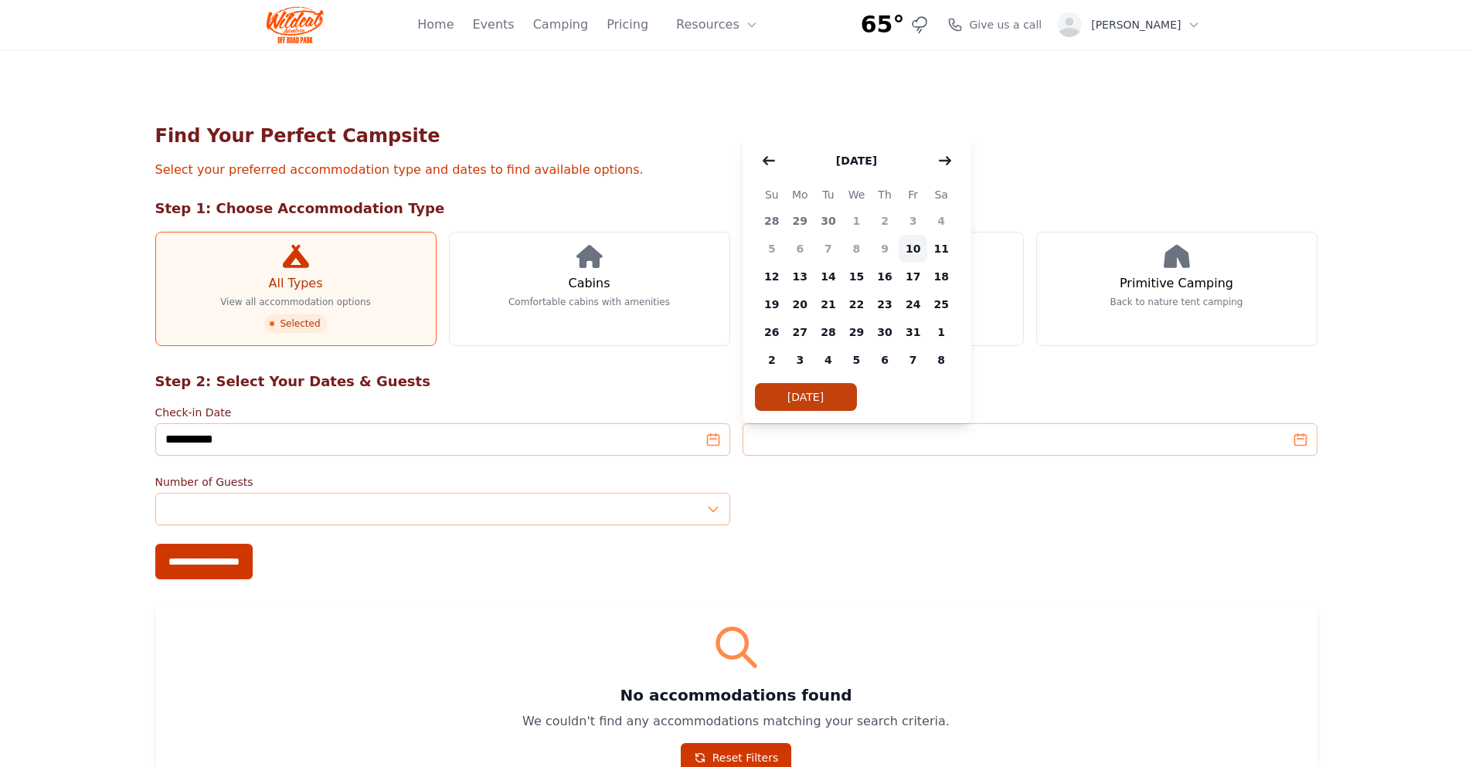
click at [914, 249] on span "10" at bounding box center [913, 249] width 29 height 28
type input "**********"
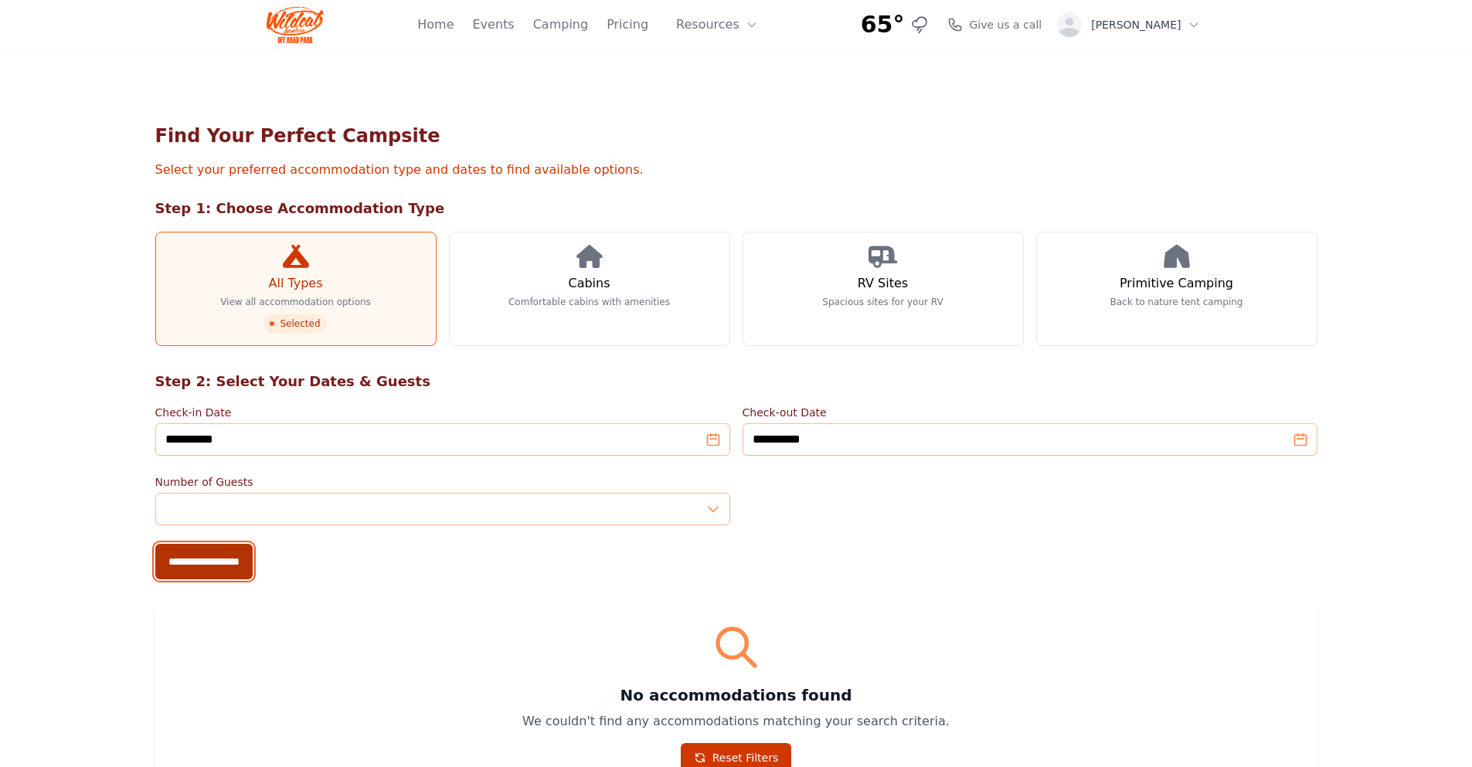
click at [219, 561] on input "**********" at bounding box center [203, 562] width 97 height 36
type input "**********"
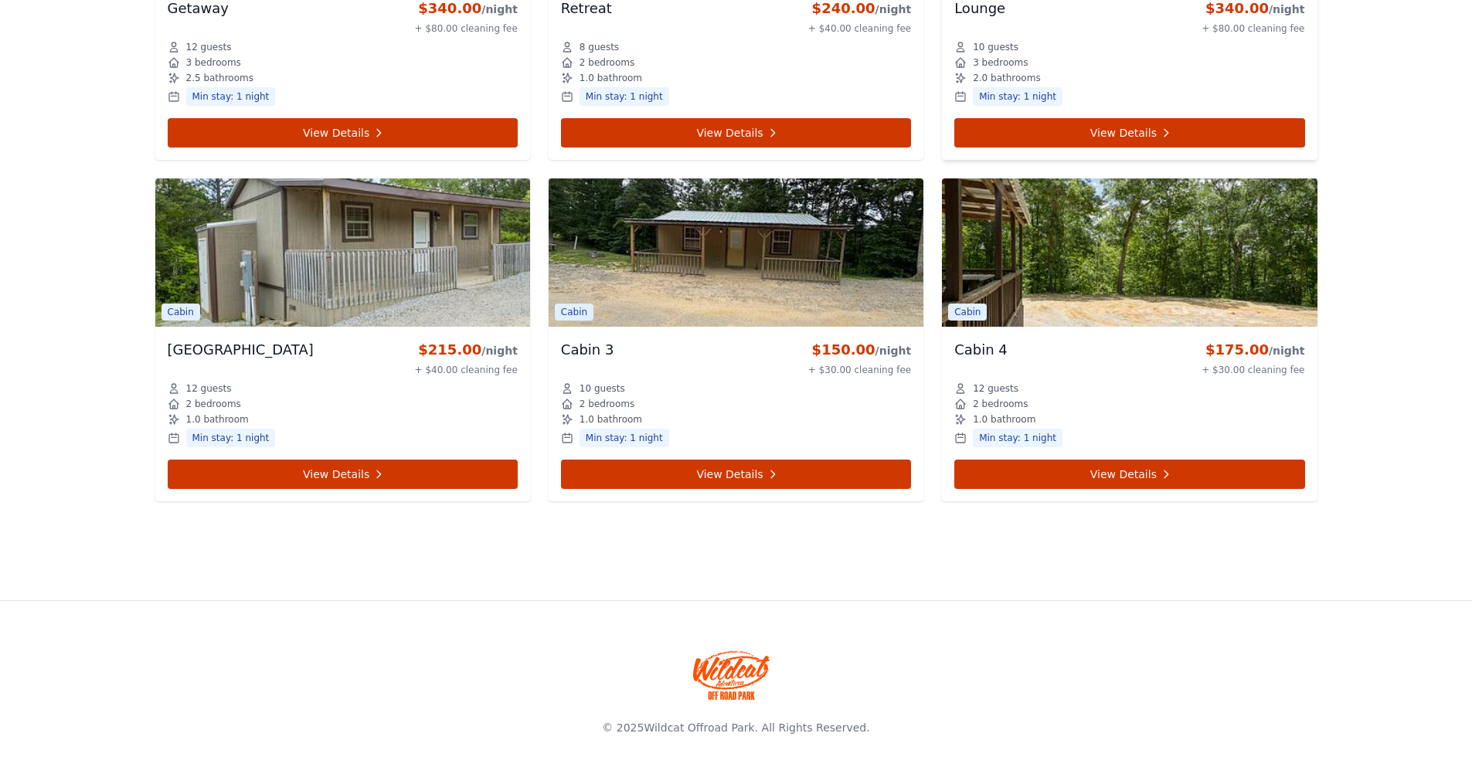
scroll to position [887, 0]
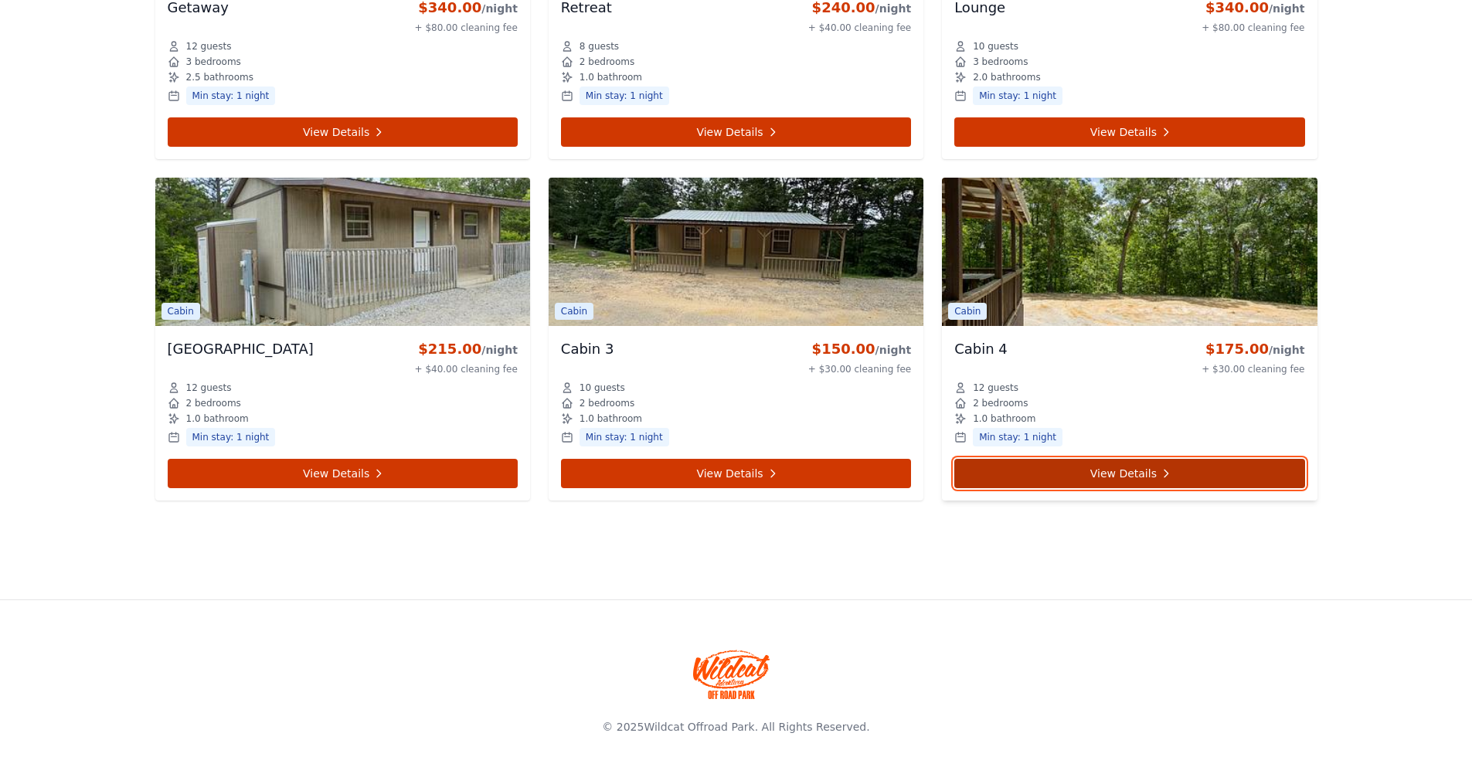
click at [1101, 476] on link "View Details" at bounding box center [1129, 473] width 350 height 29
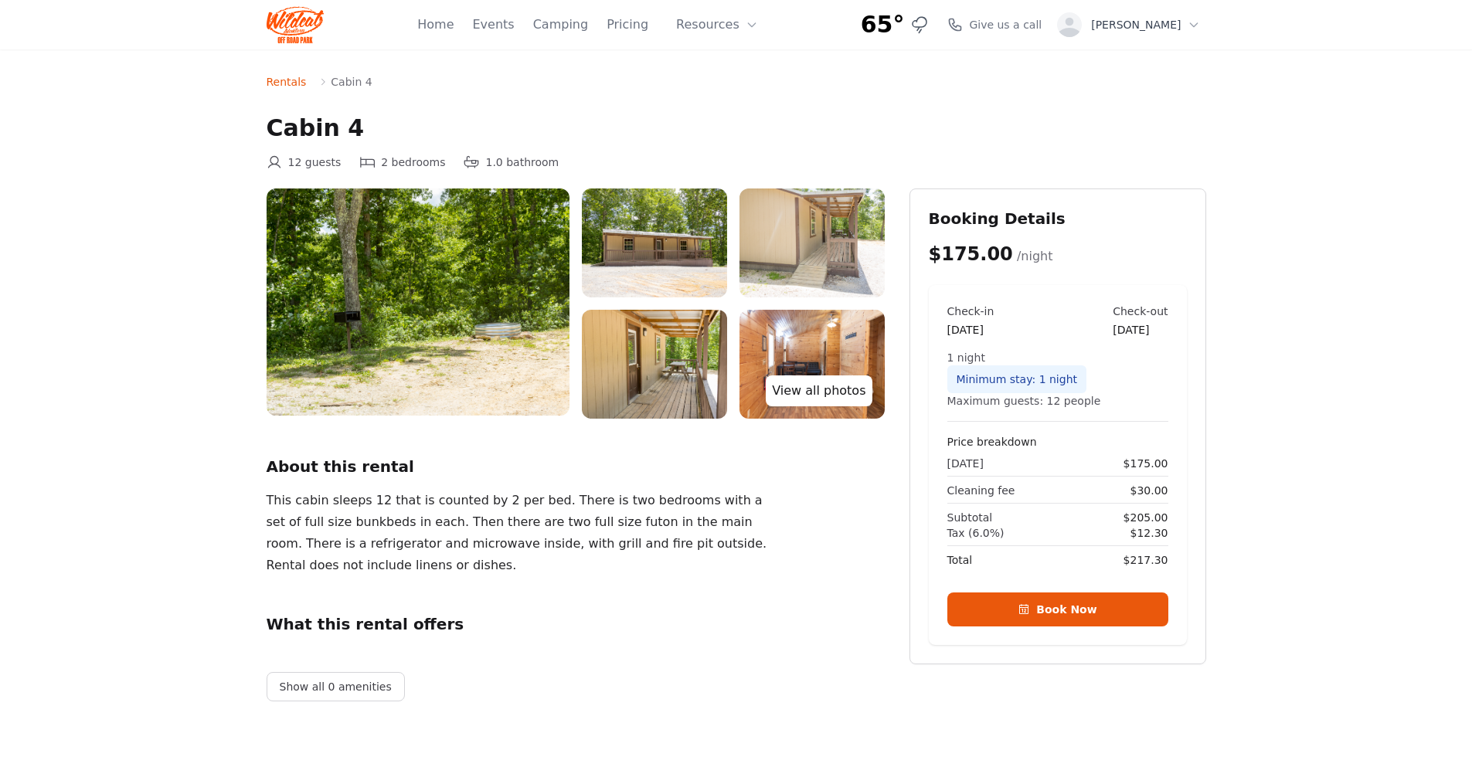
click at [831, 390] on link "View all photos" at bounding box center [819, 391] width 106 height 31
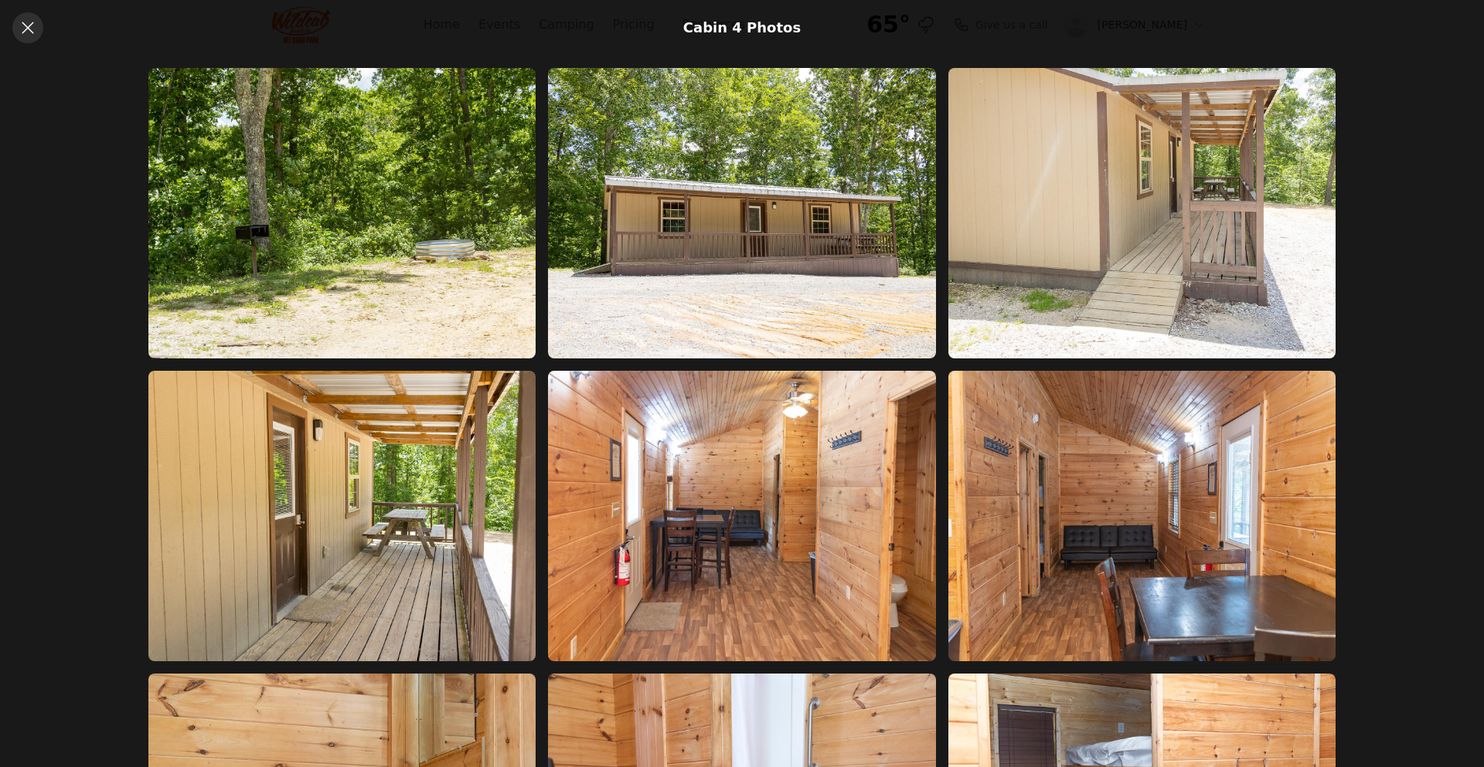
click at [25, 26] on icon at bounding box center [28, 28] width 12 height 12
click at [27, 26] on icon at bounding box center [28, 28] width 12 height 12
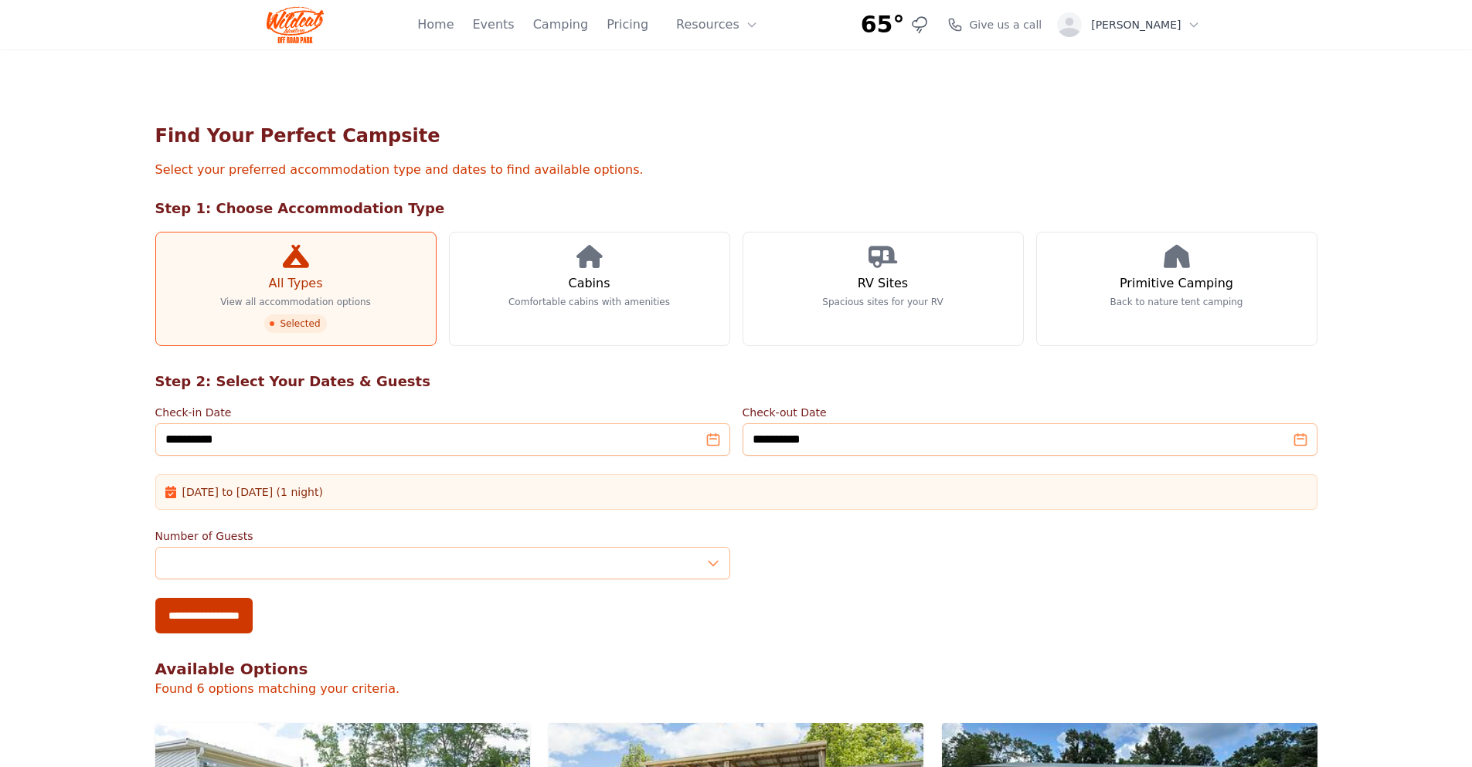
scroll to position [887, 0]
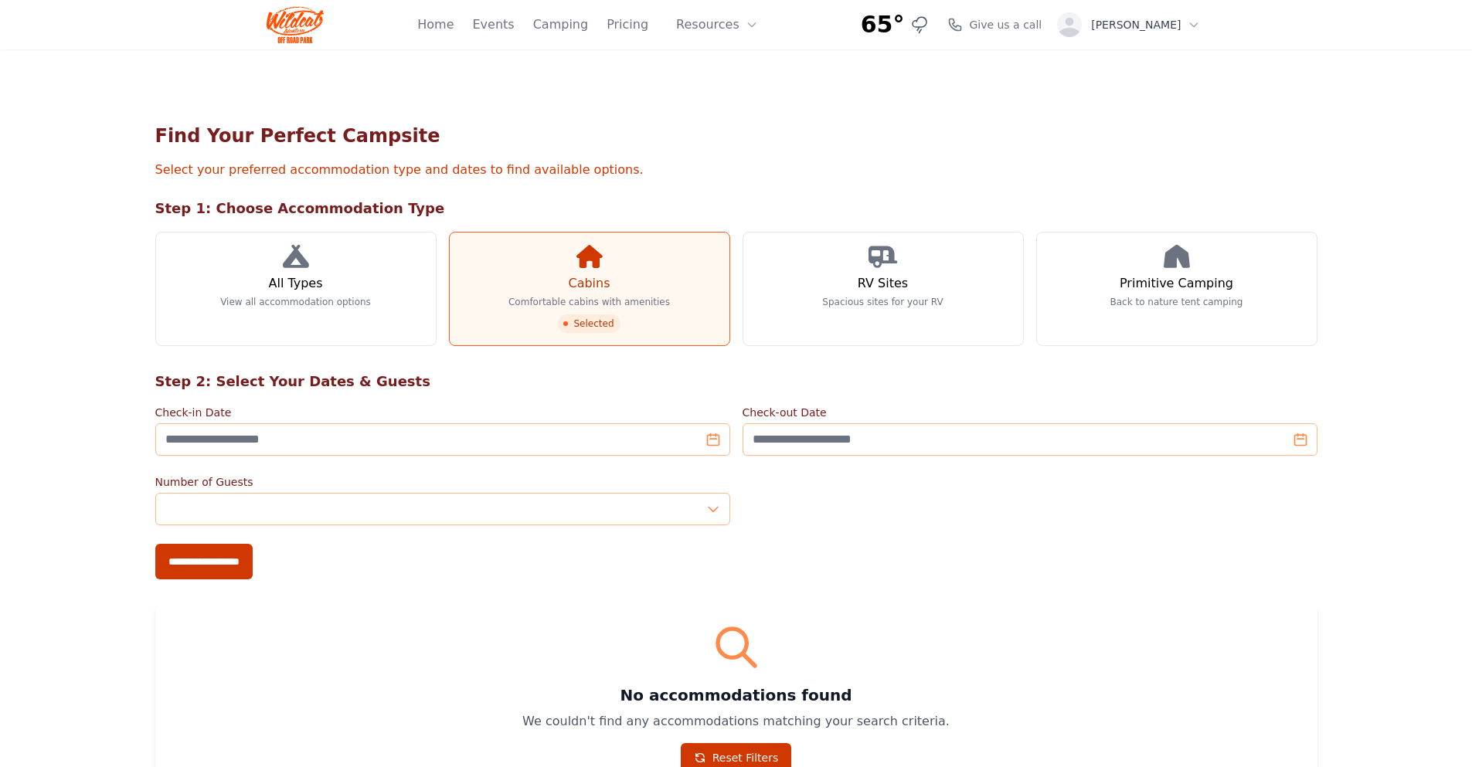
scroll to position [485, 0]
